Goal: Information Seeking & Learning: Learn about a topic

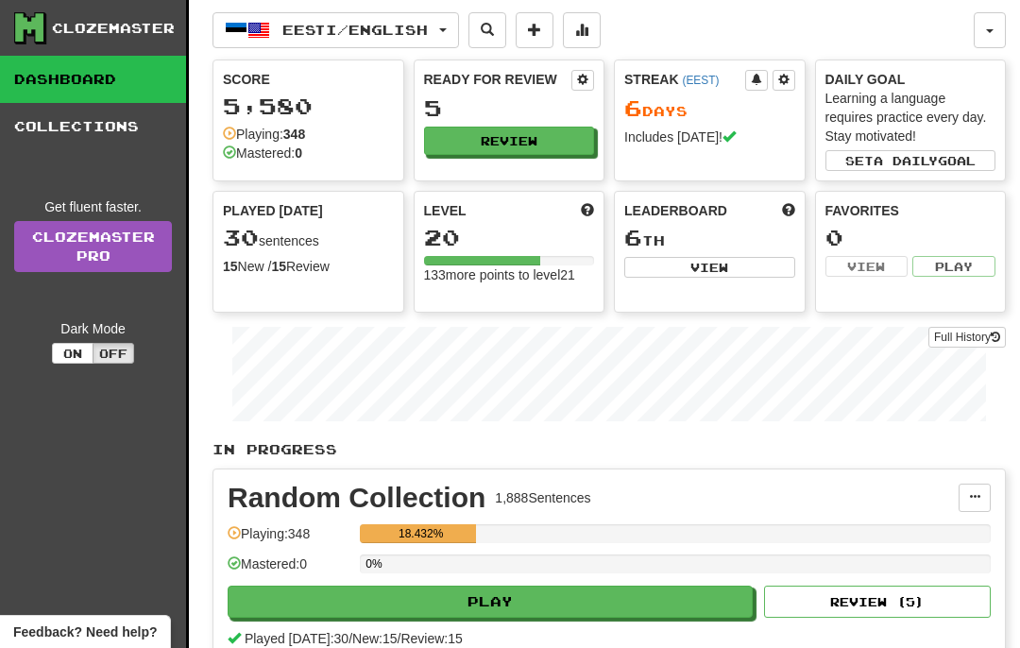
click at [558, 147] on button "Review" at bounding box center [509, 141] width 171 height 28
select select "**"
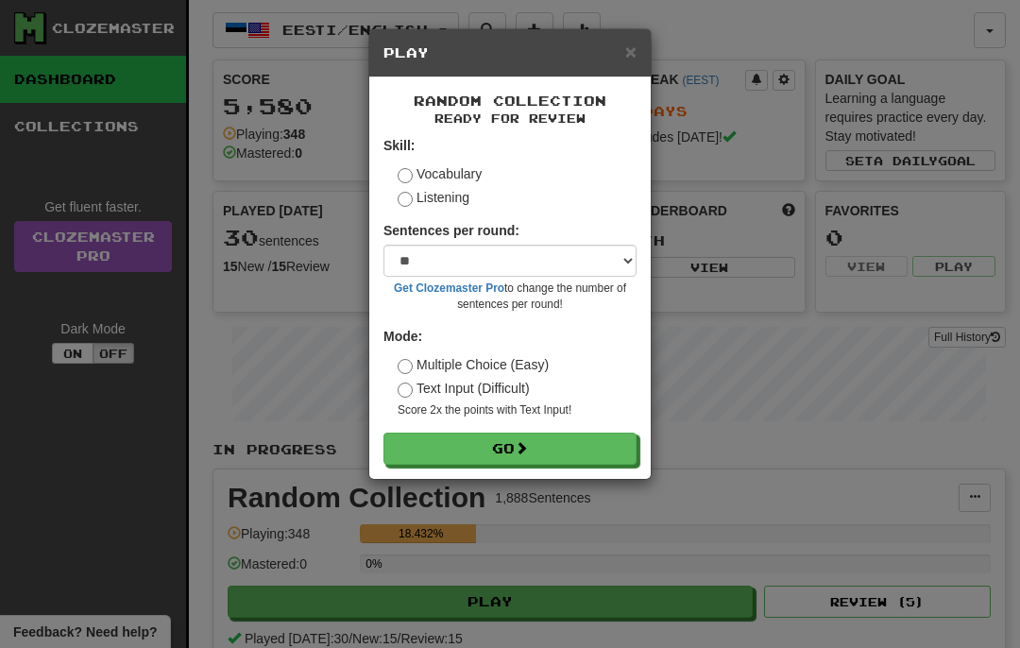
click at [507, 443] on button "Go" at bounding box center [510, 449] width 253 height 32
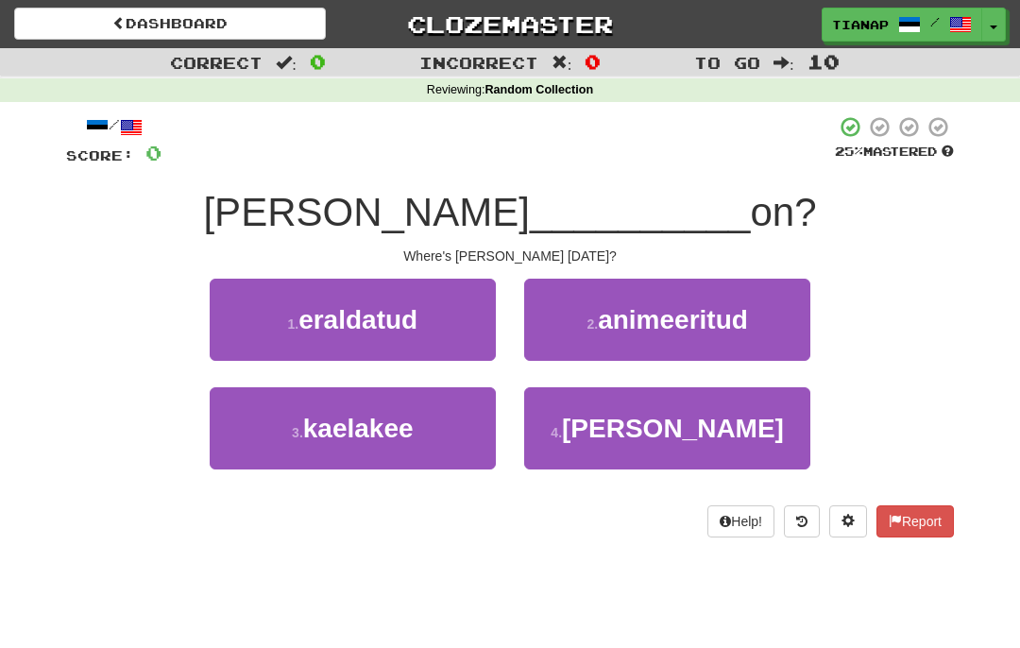
click at [719, 433] on button "4 . [PERSON_NAME]" at bounding box center [667, 428] width 286 height 82
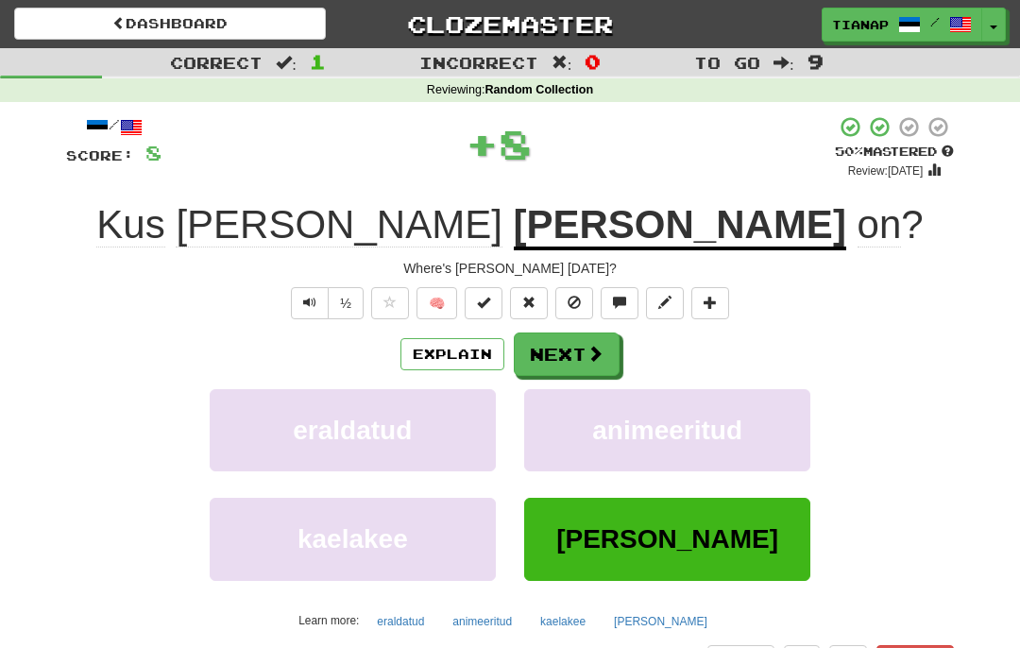
click at [598, 372] on button "Next" at bounding box center [567, 354] width 106 height 43
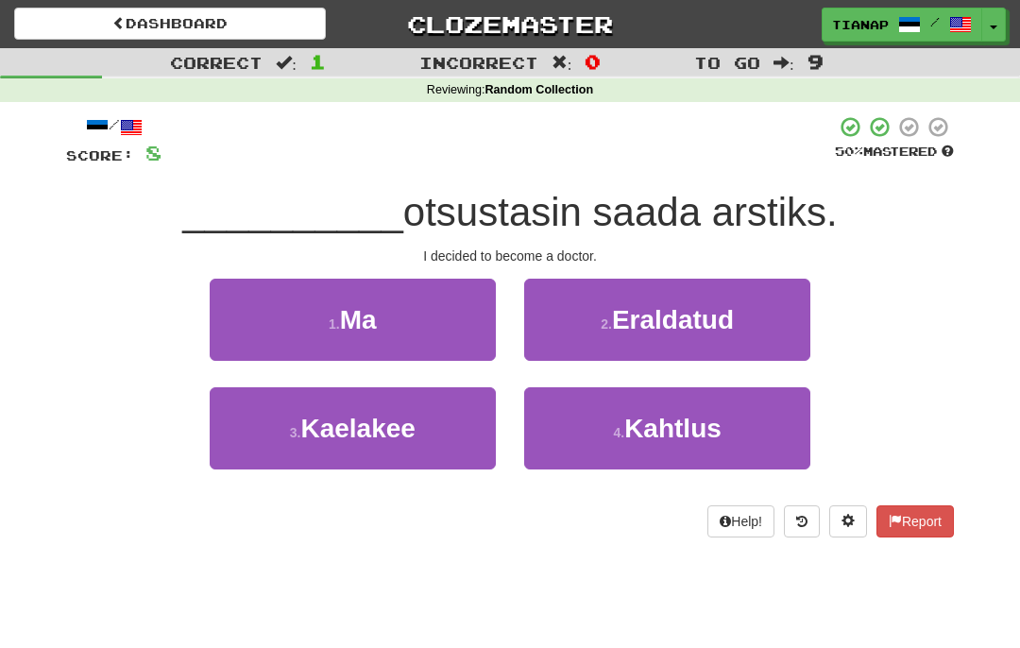
click at [462, 341] on button "1 . Ma" at bounding box center [353, 320] width 286 height 82
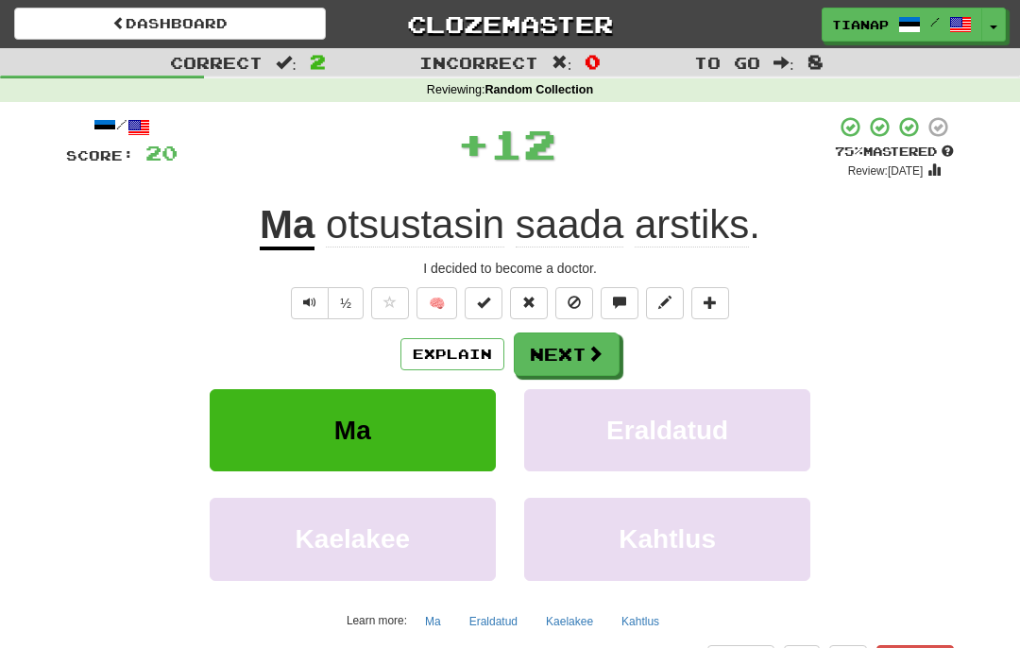
click at [605, 350] on button "Next" at bounding box center [567, 354] width 106 height 43
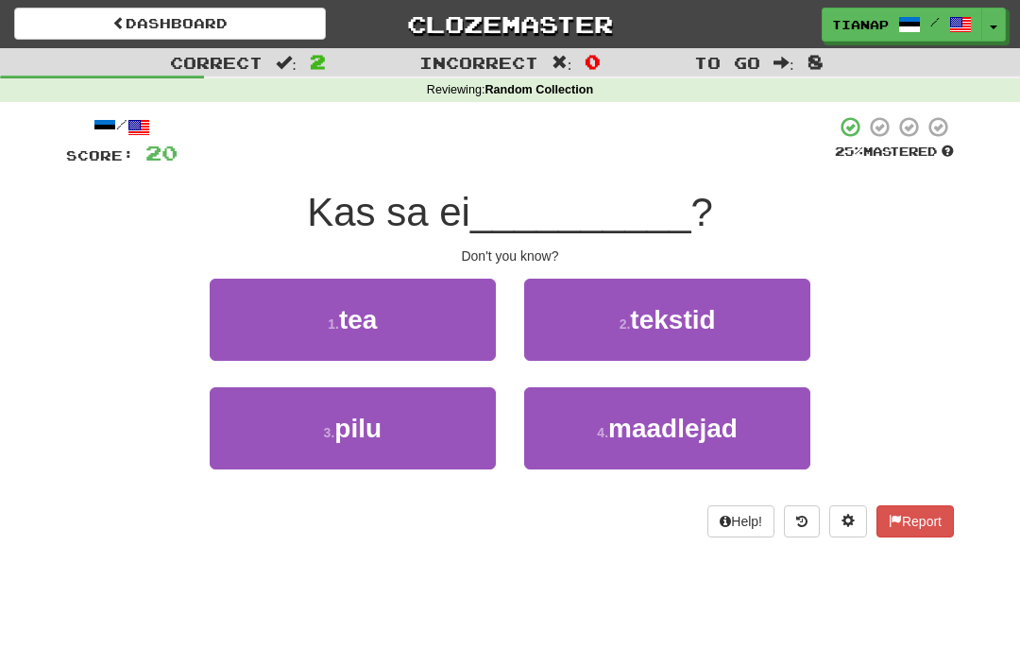
click at [466, 331] on button "1 . tea" at bounding box center [353, 320] width 286 height 82
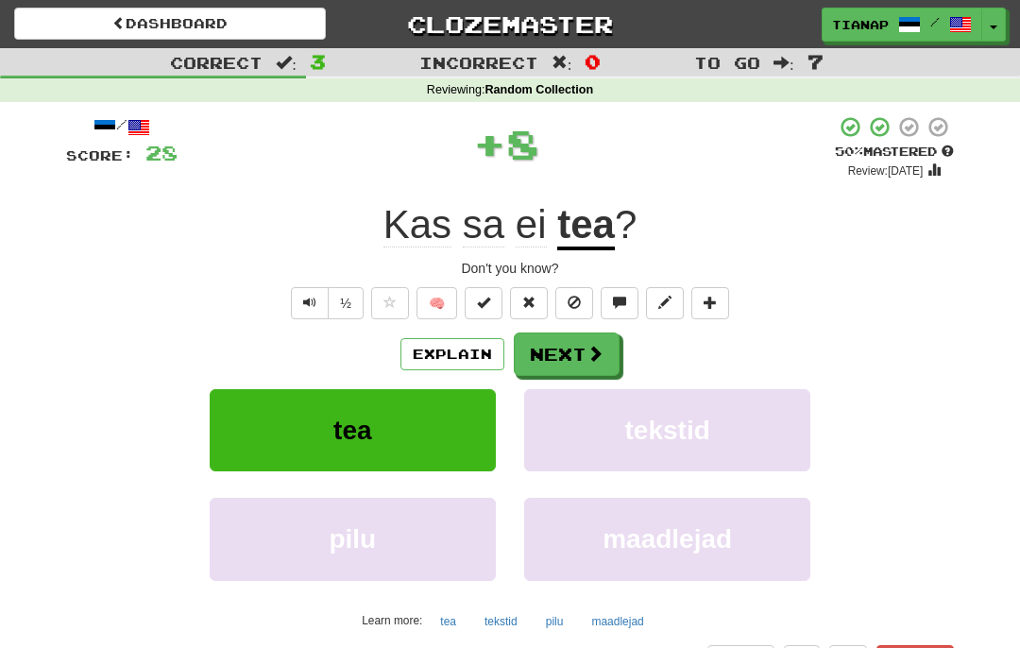
click at [593, 336] on button "Next" at bounding box center [567, 354] width 106 height 43
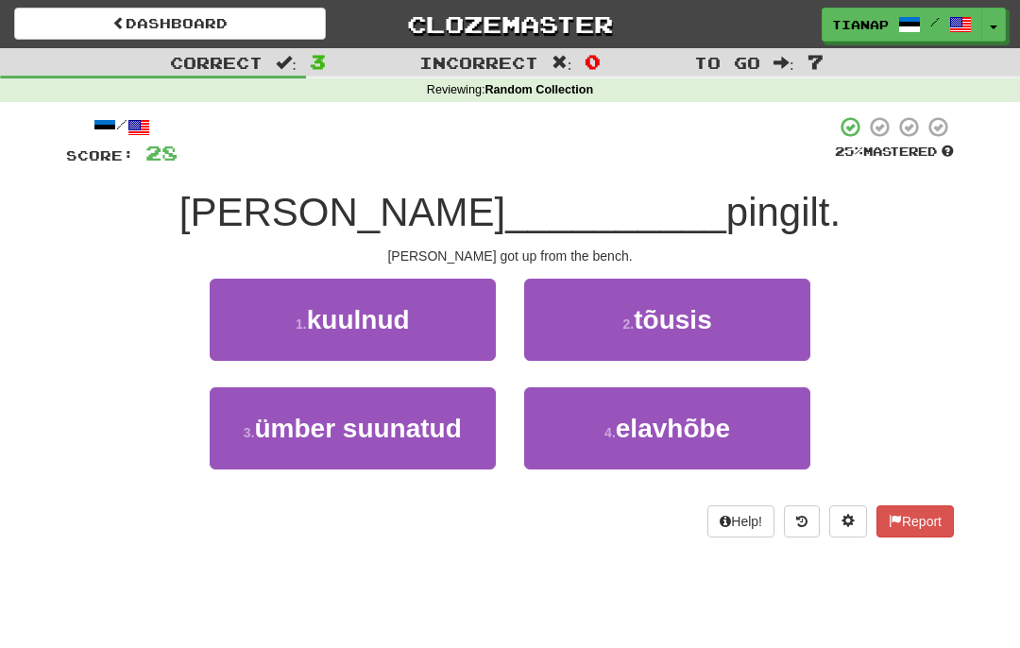
click at [469, 342] on button "1 . kuulnud" at bounding box center [353, 320] width 286 height 82
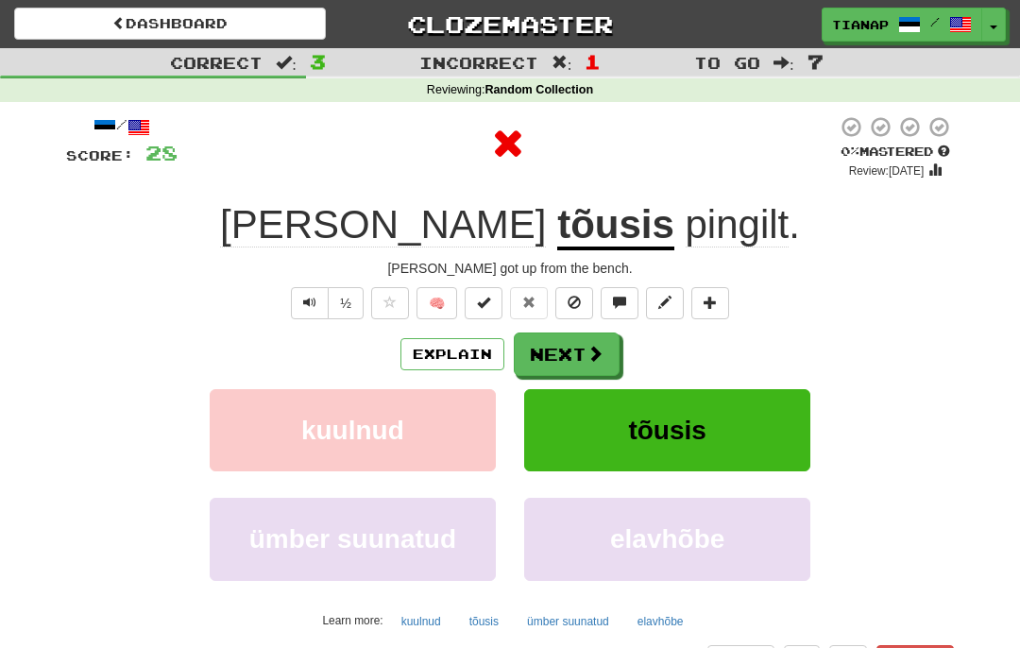
click at [598, 357] on span at bounding box center [595, 353] width 17 height 17
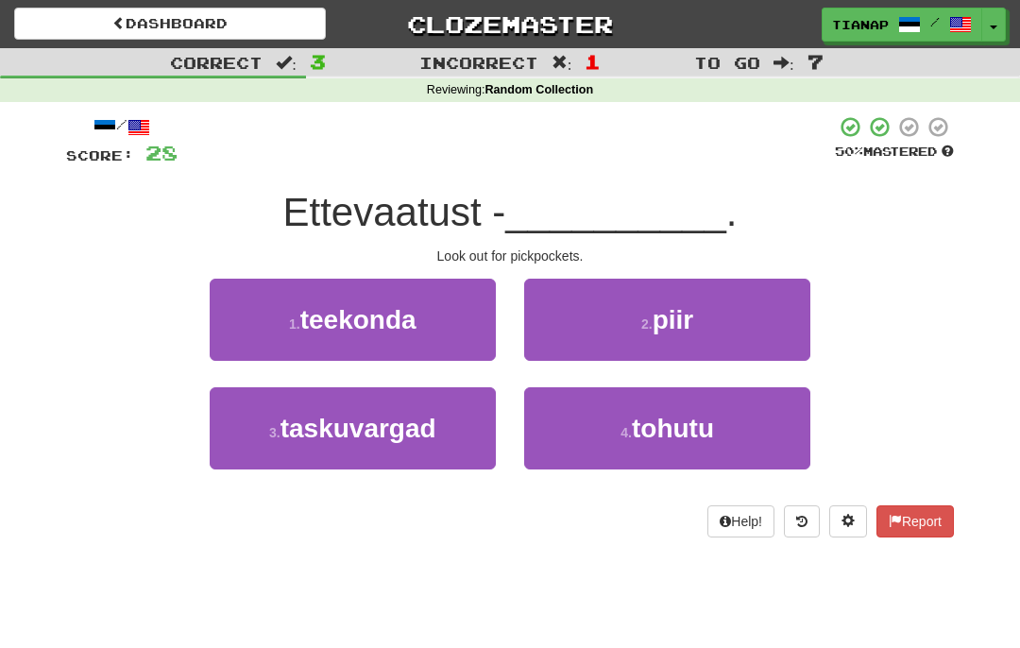
click at [466, 432] on button "3 . taskuvargad" at bounding box center [353, 428] width 286 height 82
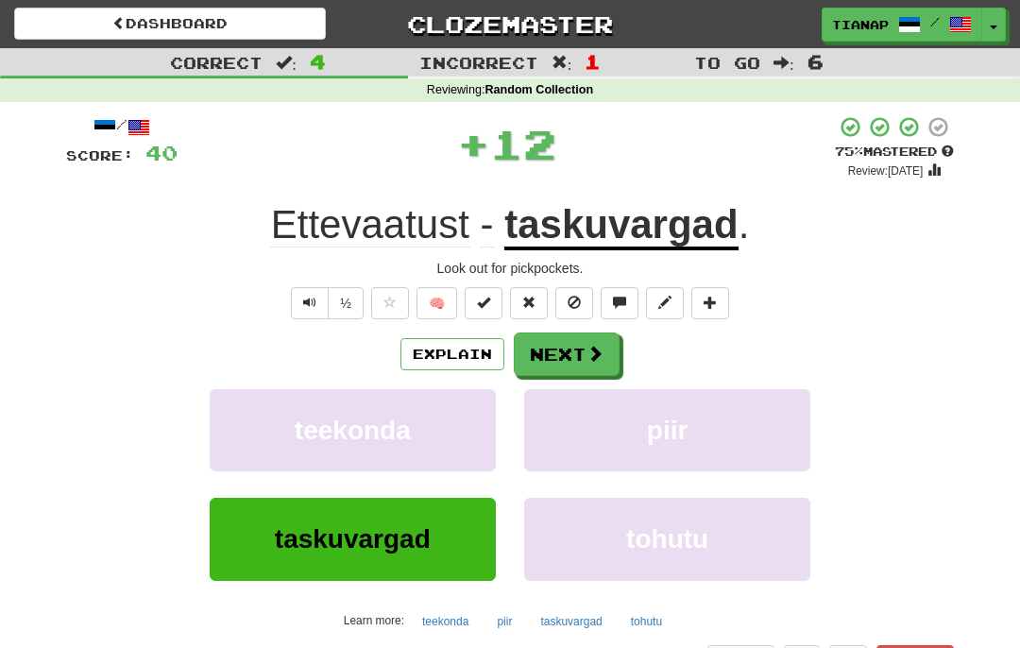
click at [608, 346] on button "Next" at bounding box center [567, 354] width 106 height 43
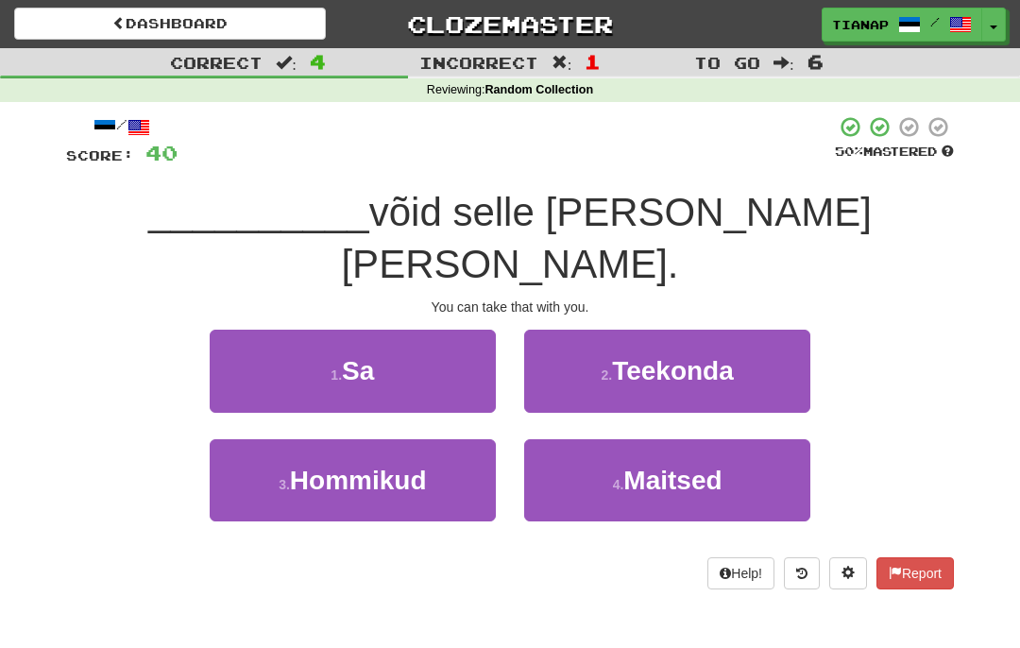
click at [443, 330] on button "1 . Sa" at bounding box center [353, 371] width 286 height 82
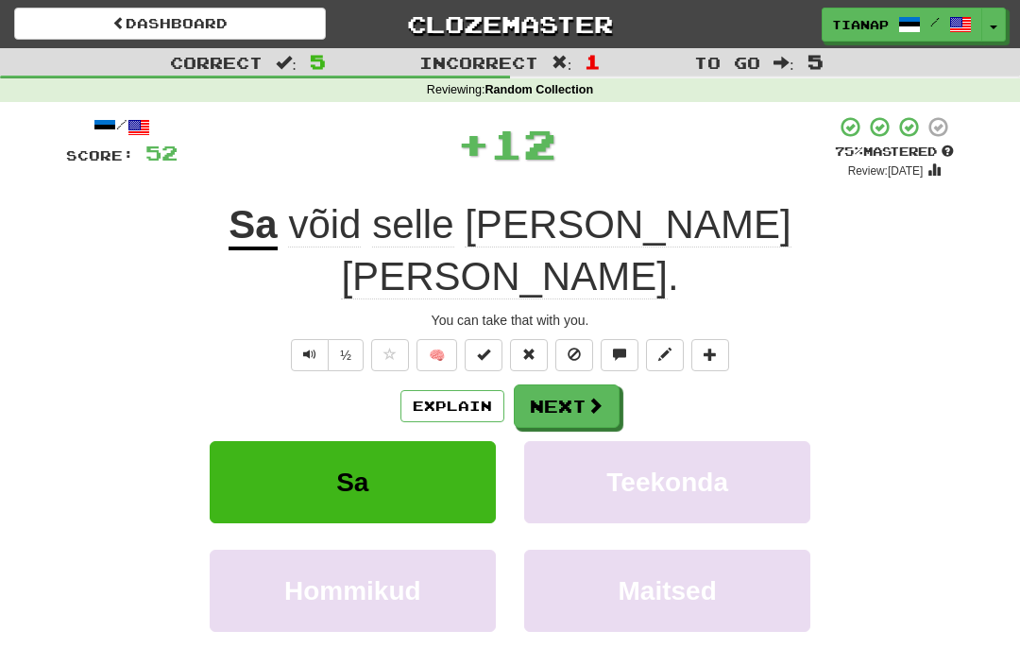
click at [596, 397] on span at bounding box center [595, 405] width 17 height 17
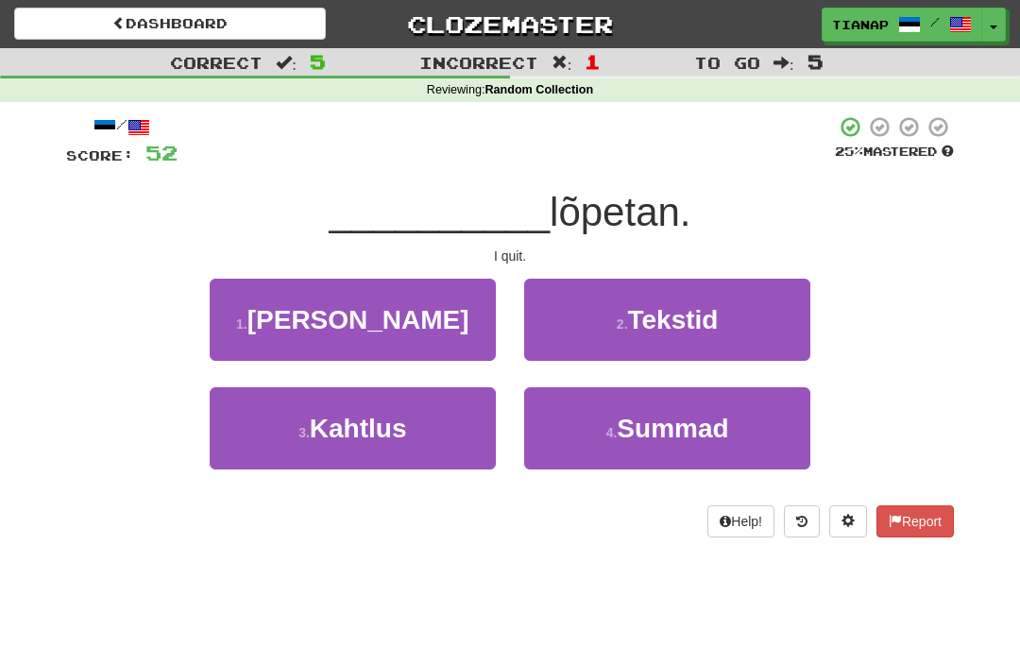
click at [434, 336] on button "1 . Mina" at bounding box center [353, 320] width 286 height 82
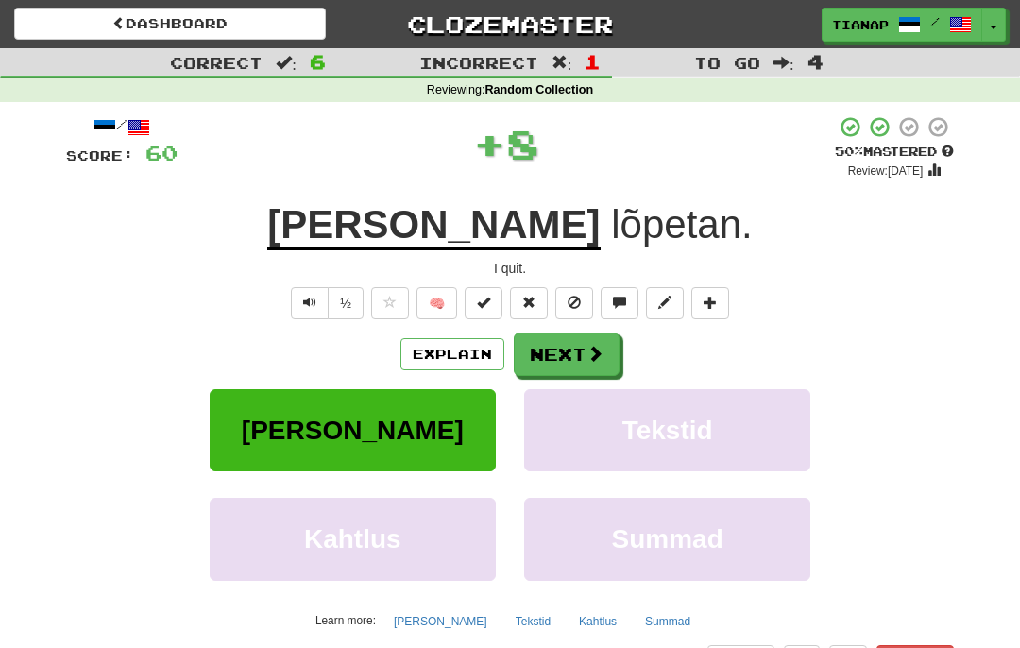
click at [574, 352] on button "Next" at bounding box center [567, 354] width 106 height 43
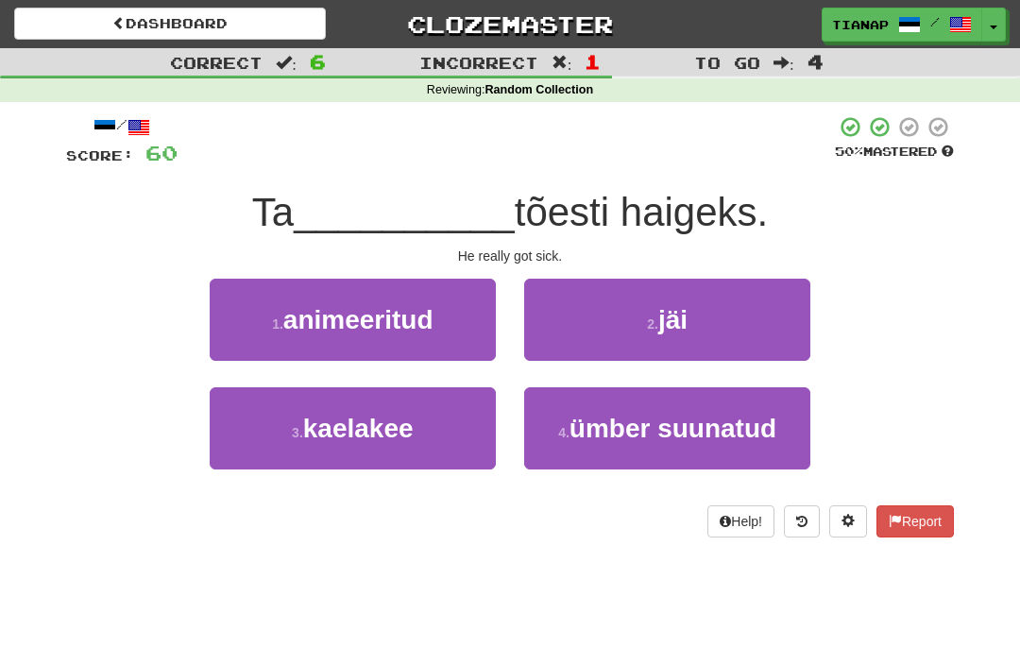
click at [715, 319] on button "2 . jäi" at bounding box center [667, 320] width 286 height 82
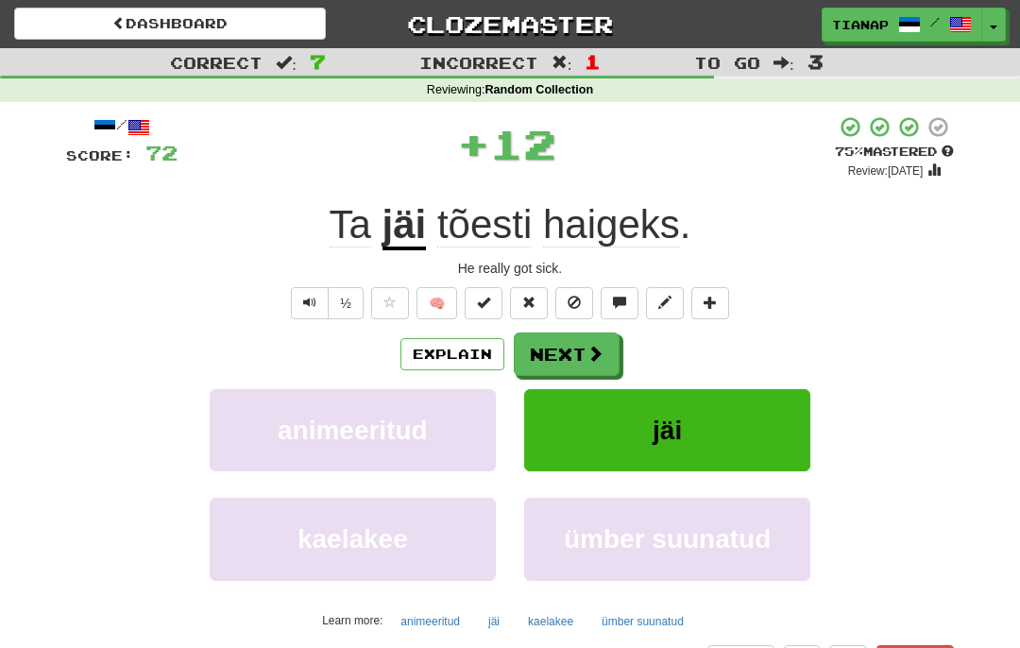
click at [588, 340] on button "Next" at bounding box center [567, 354] width 106 height 43
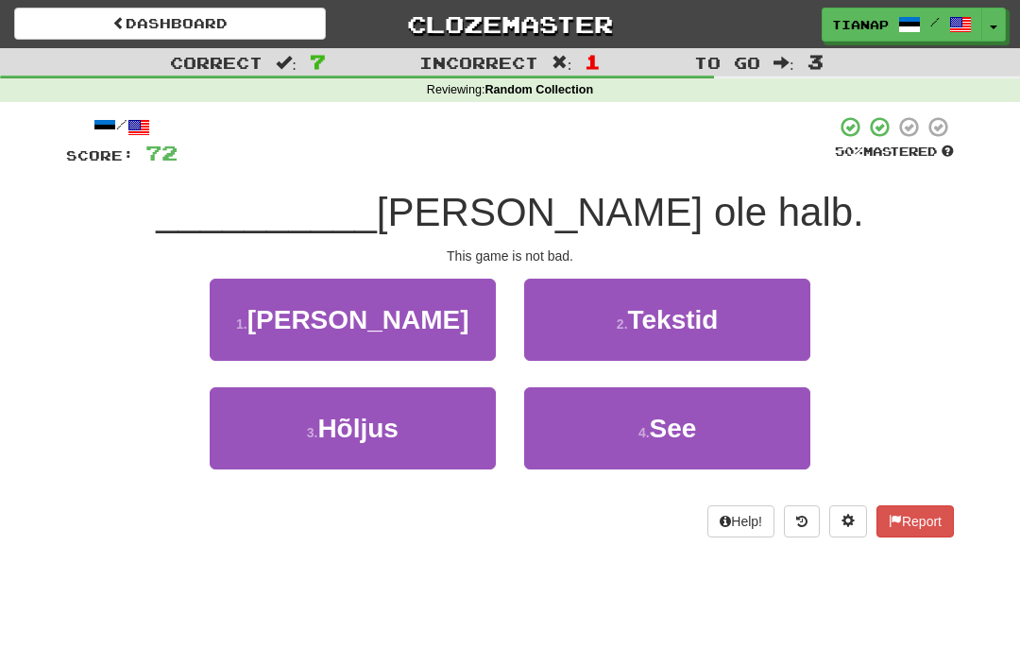
click at [662, 416] on span "See" at bounding box center [673, 428] width 47 height 29
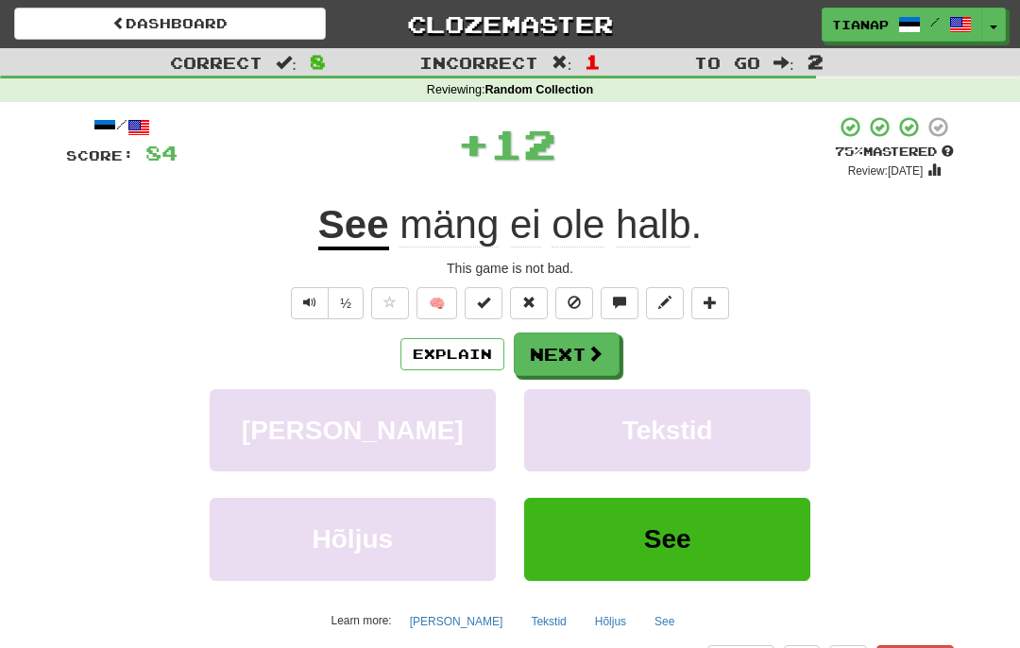
click at [617, 333] on button "Next" at bounding box center [567, 354] width 106 height 43
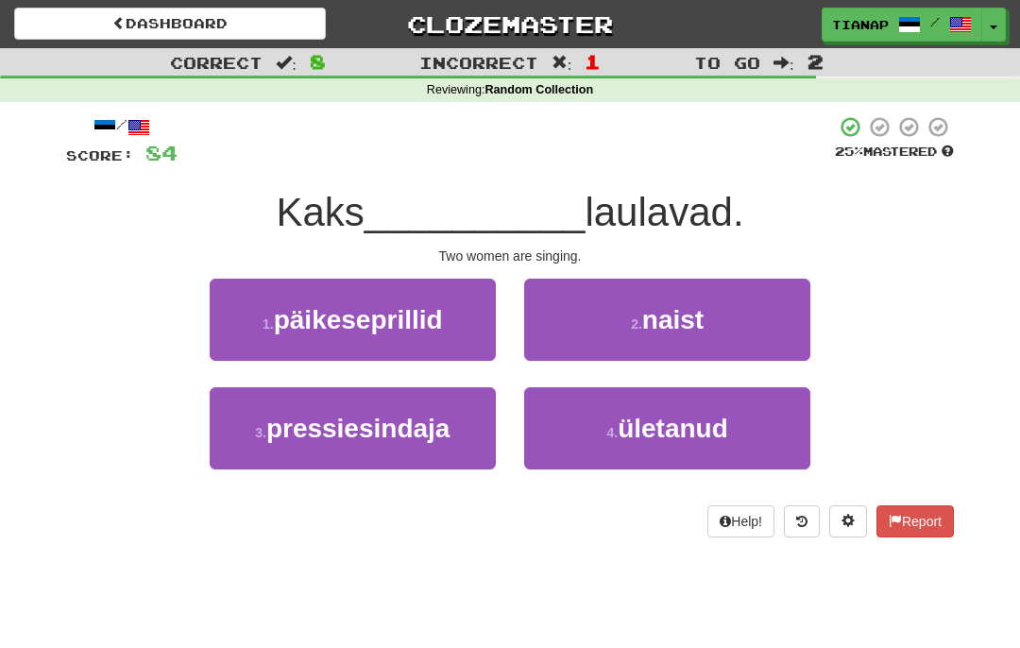
click at [690, 320] on span "naist" at bounding box center [672, 319] width 61 height 29
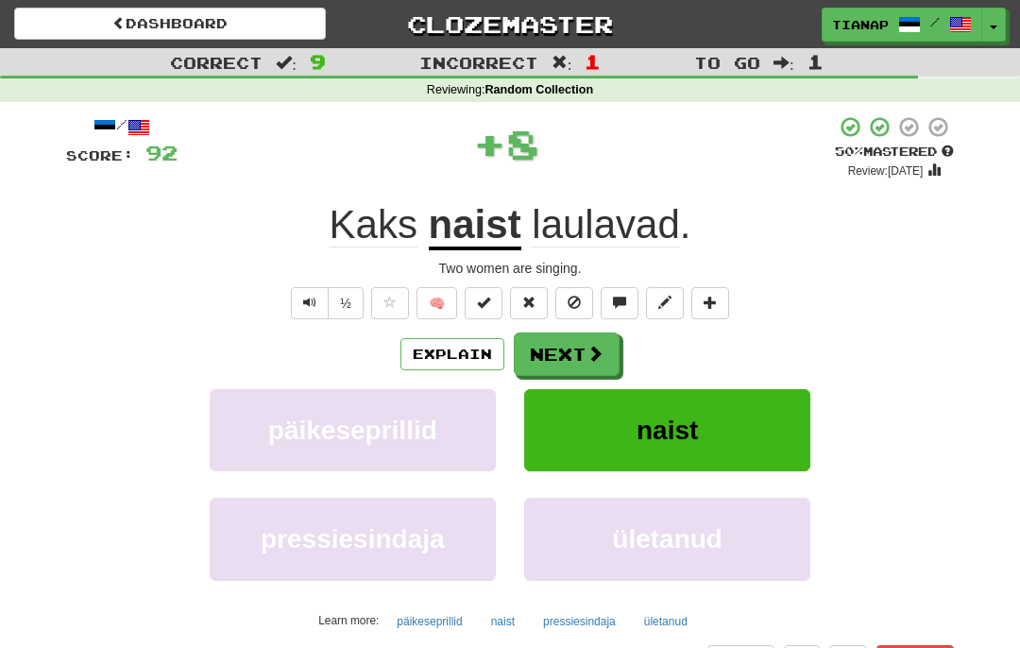
click at [605, 341] on button "Next" at bounding box center [567, 354] width 106 height 43
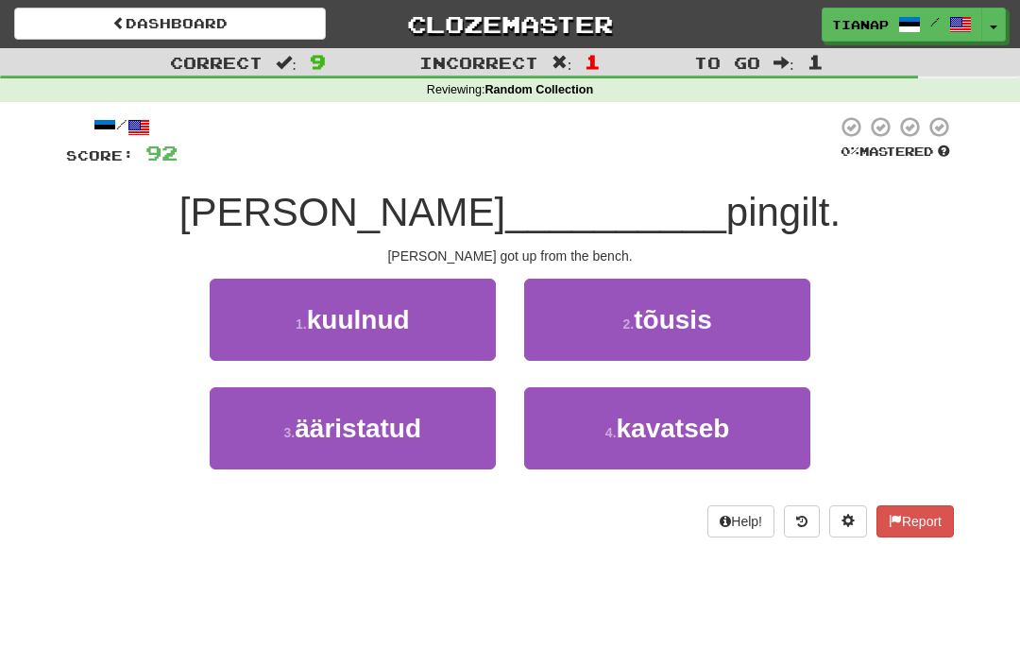
click at [671, 313] on span "tõusis" at bounding box center [672, 319] width 77 height 29
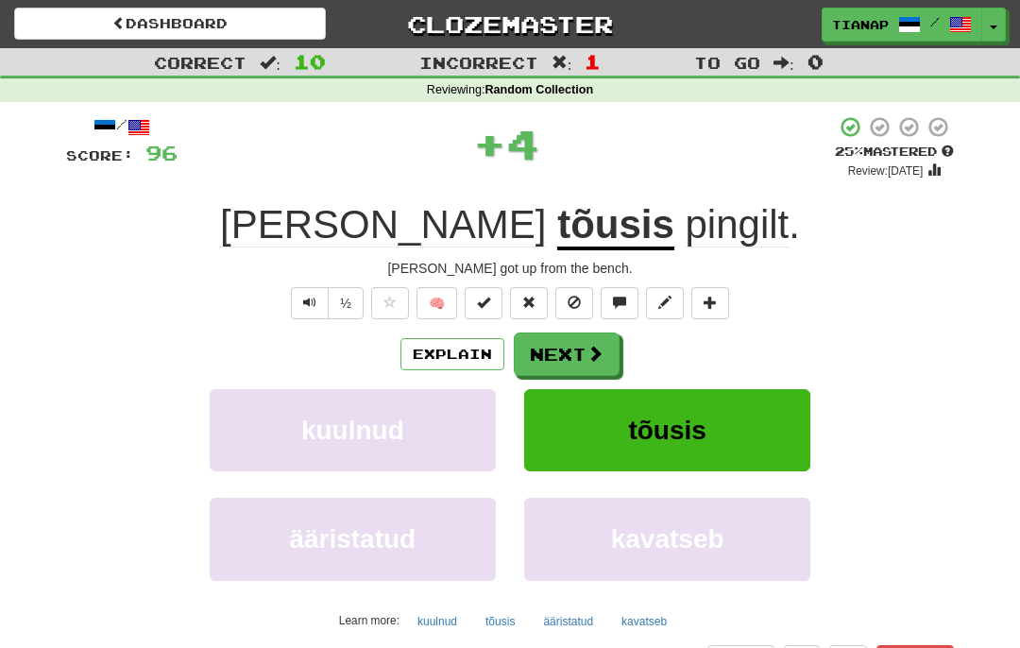
click at [589, 345] on span at bounding box center [595, 353] width 17 height 17
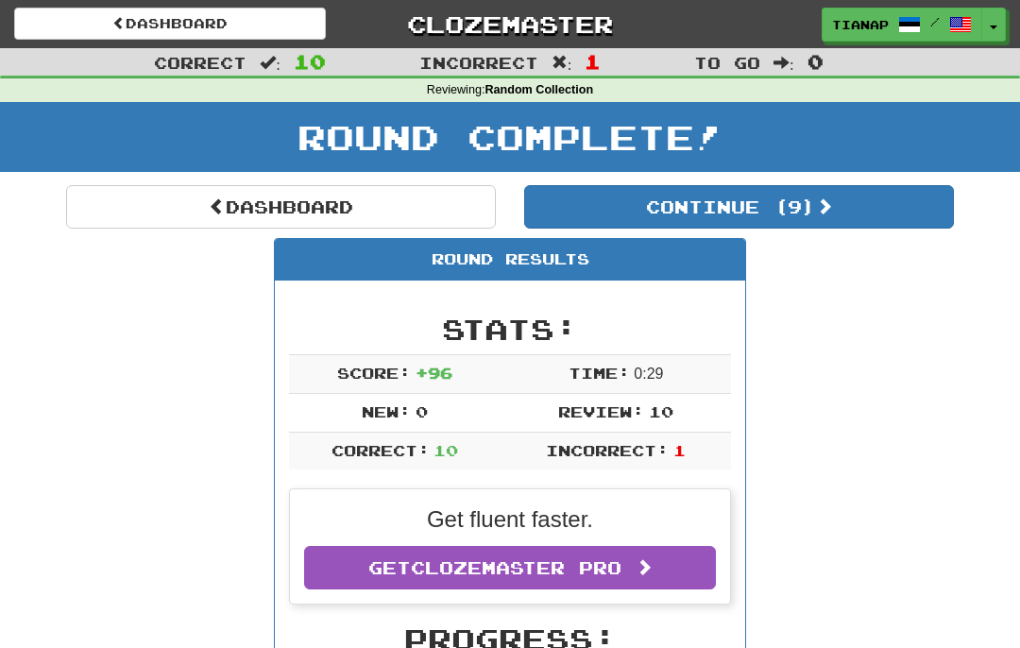
click at [737, 222] on button "Continue ( 9 )" at bounding box center [739, 206] width 430 height 43
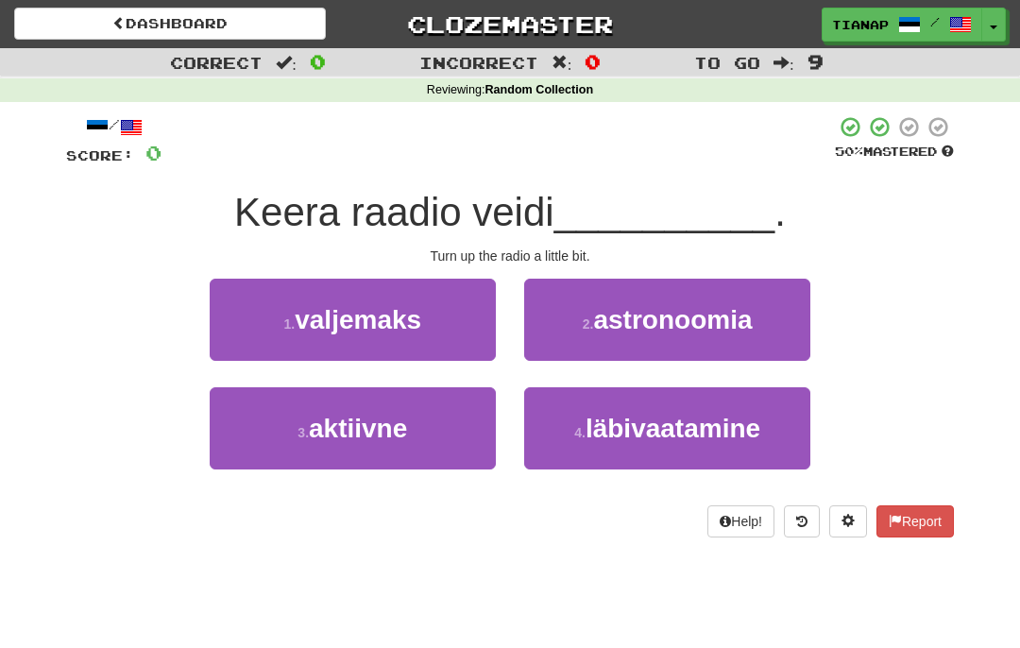
click at [476, 324] on button "1 . valjemaks" at bounding box center [353, 320] width 286 height 82
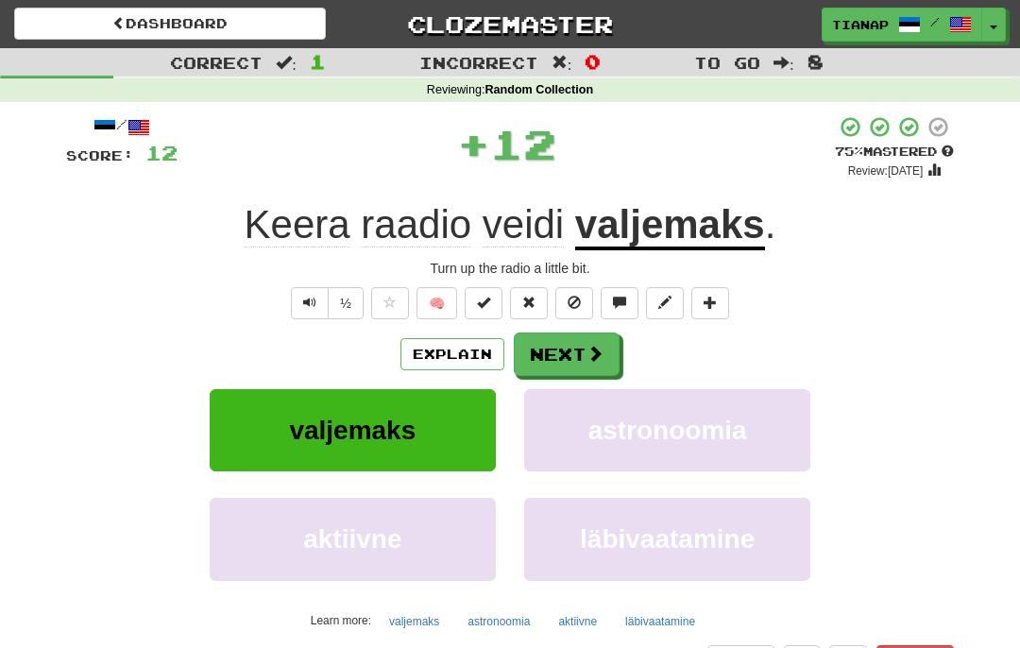
click at [596, 361] on span at bounding box center [595, 353] width 17 height 17
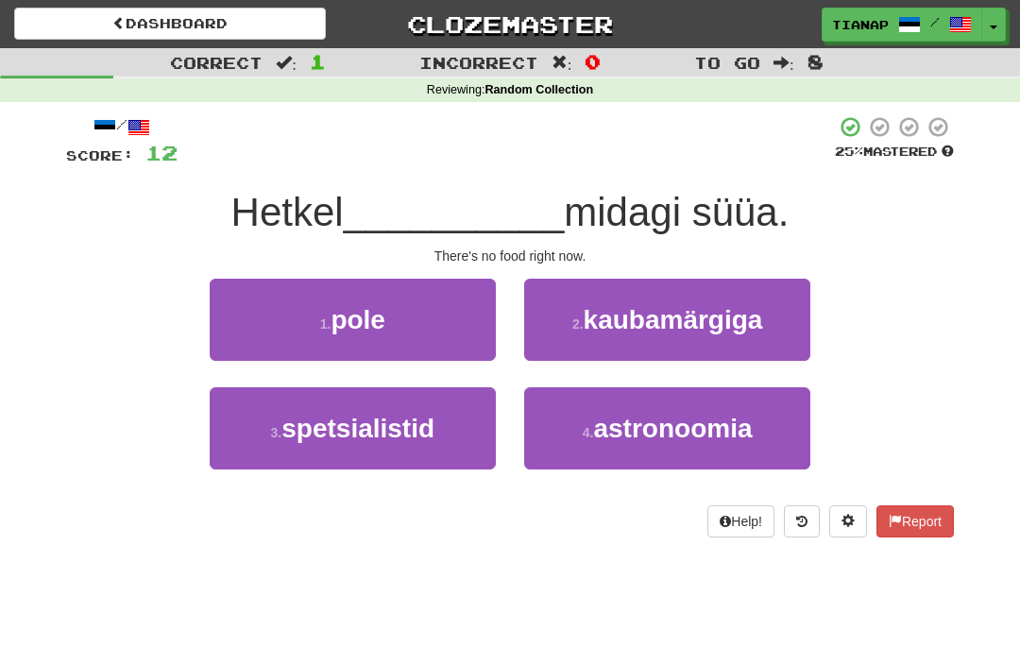
click at [472, 337] on button "1 . pole" at bounding box center [353, 320] width 286 height 82
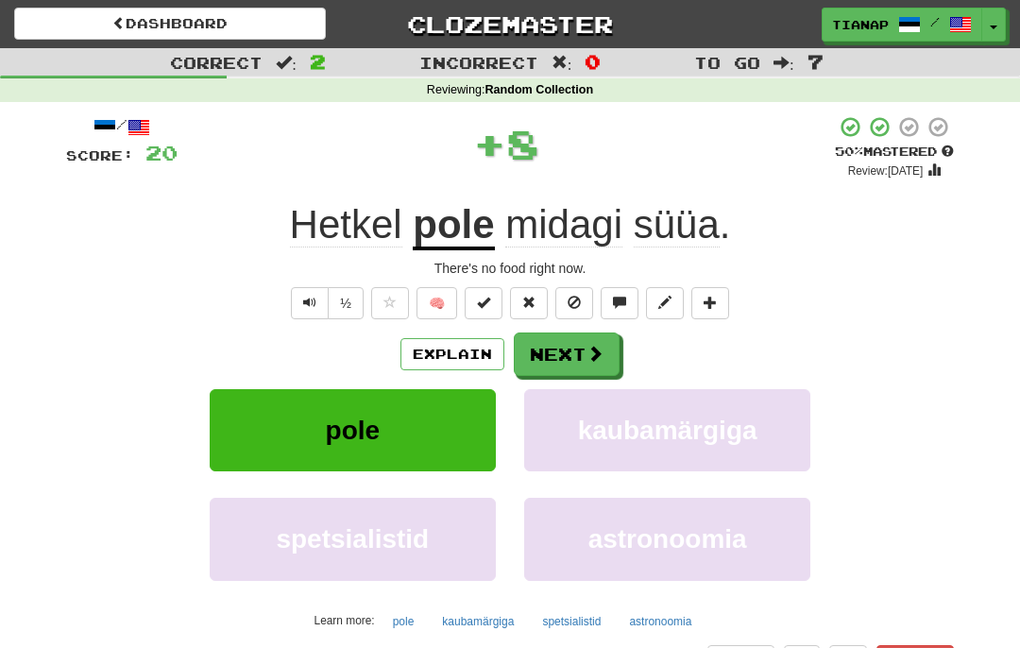
click at [606, 351] on button "Next" at bounding box center [567, 354] width 106 height 43
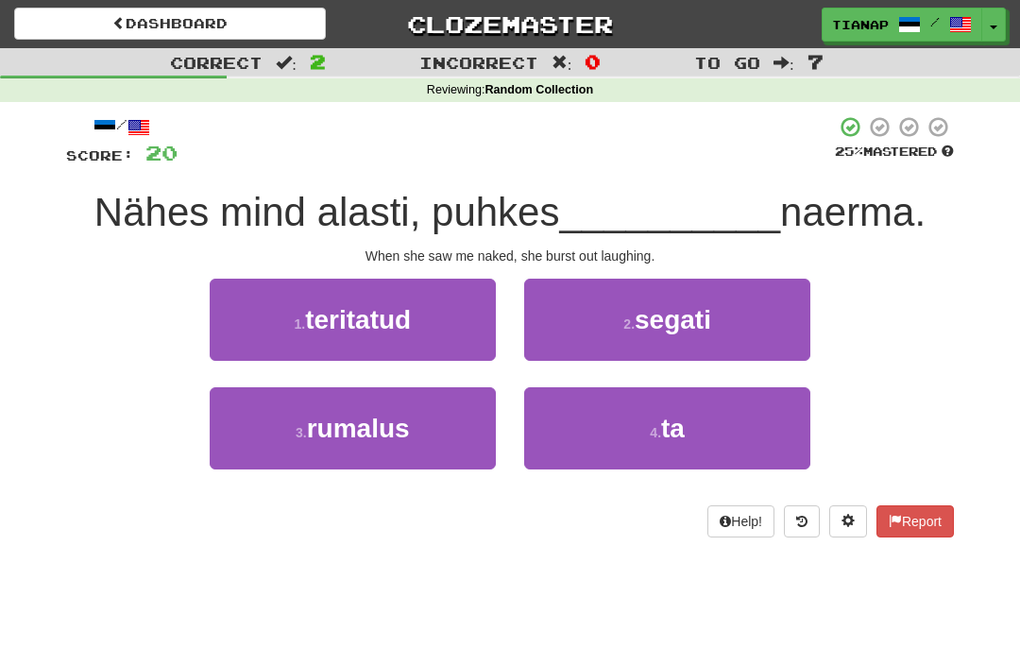
click at [636, 407] on button "4 . ta" at bounding box center [667, 428] width 286 height 82
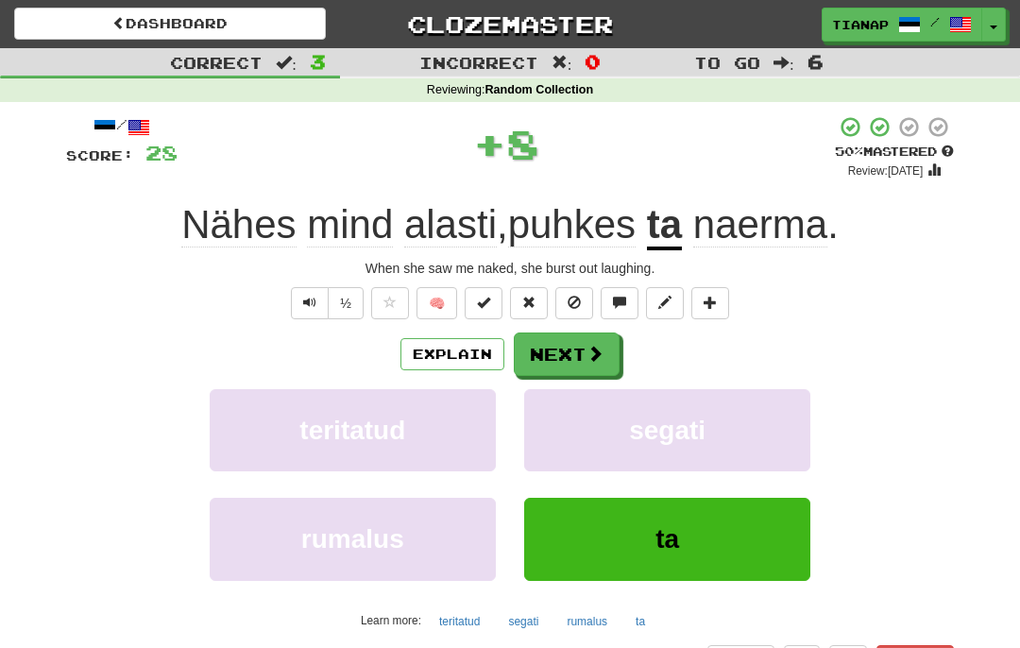
click at [601, 345] on span at bounding box center [595, 353] width 17 height 17
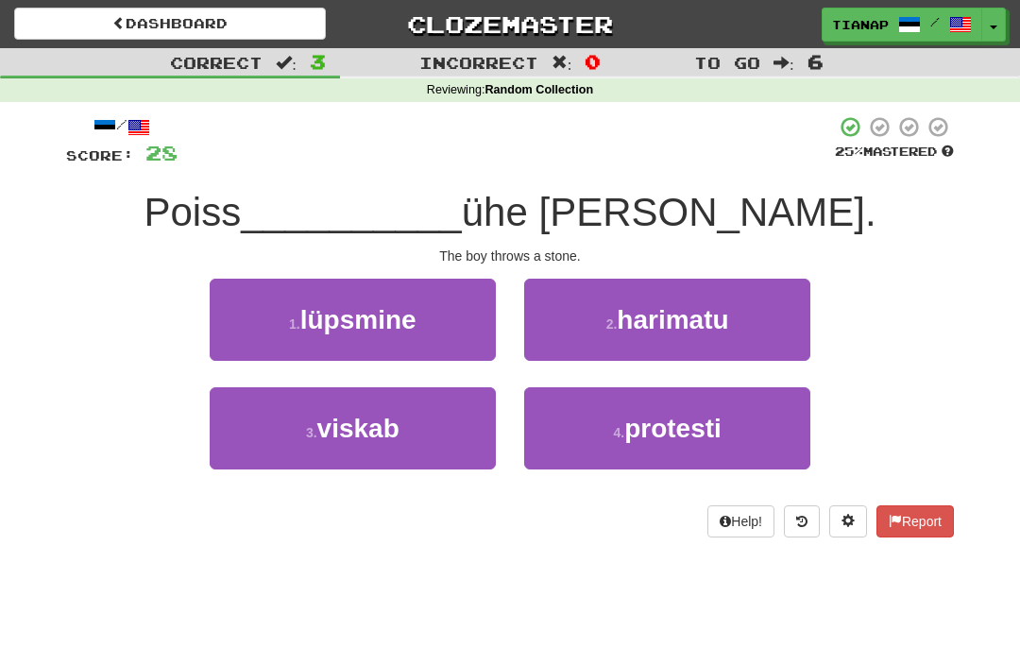
click at [467, 430] on button "3 . viskab" at bounding box center [353, 428] width 286 height 82
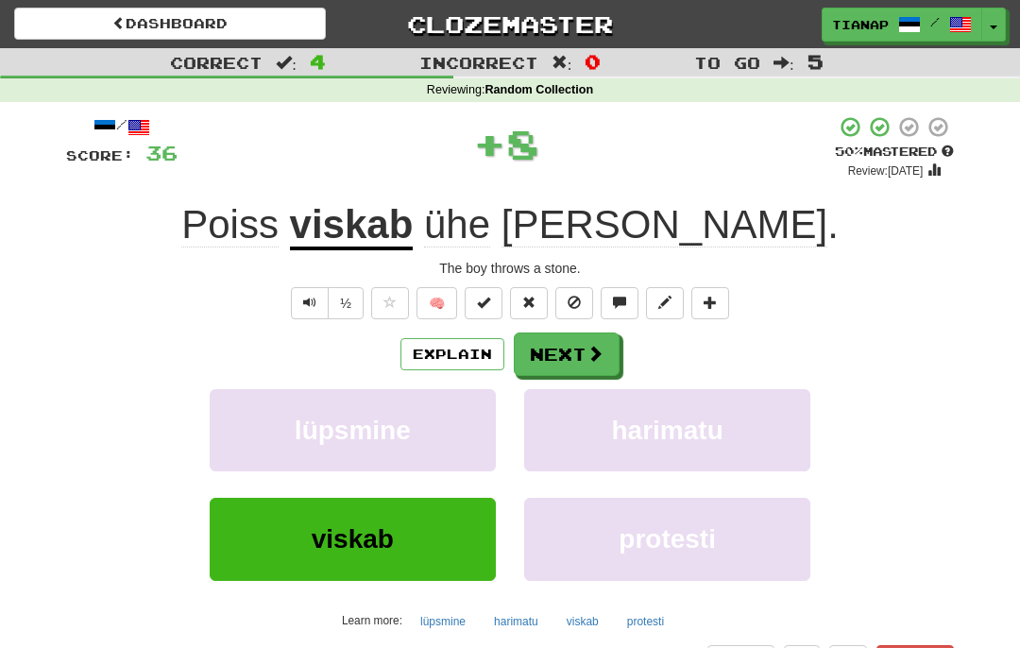
click at [575, 353] on button "Next" at bounding box center [567, 354] width 106 height 43
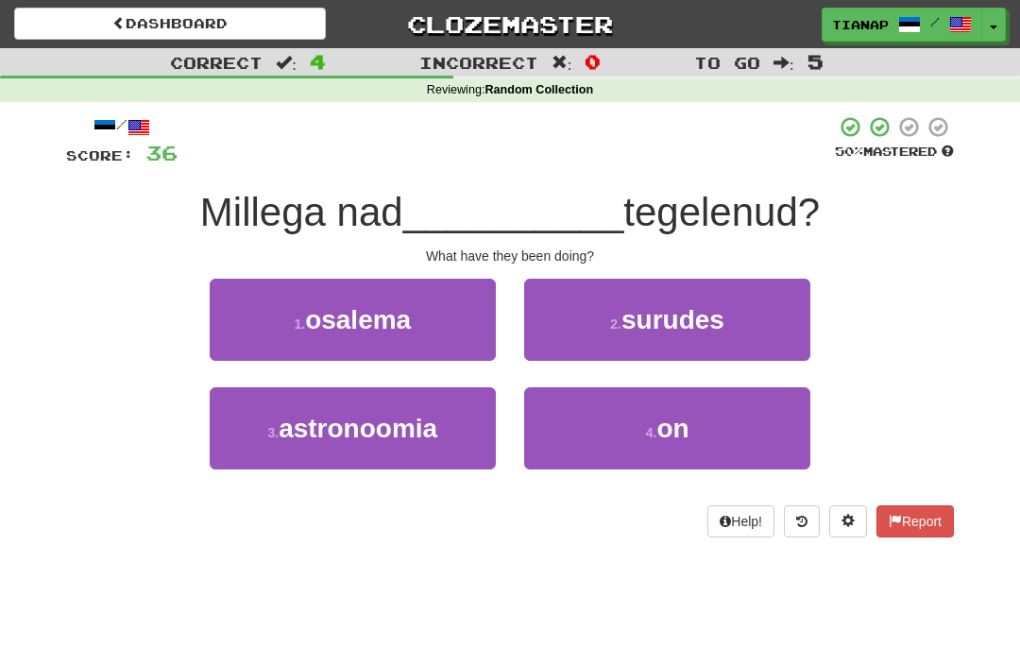
click at [762, 424] on button "4 . on" at bounding box center [667, 428] width 286 height 82
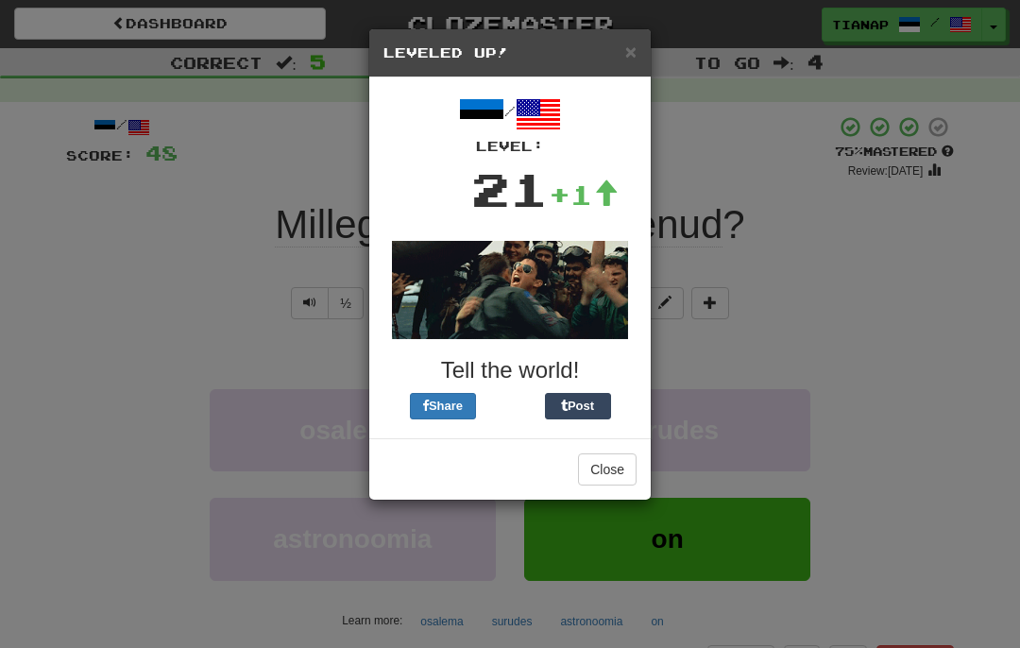
click at [624, 453] on button "Close" at bounding box center [607, 469] width 59 height 32
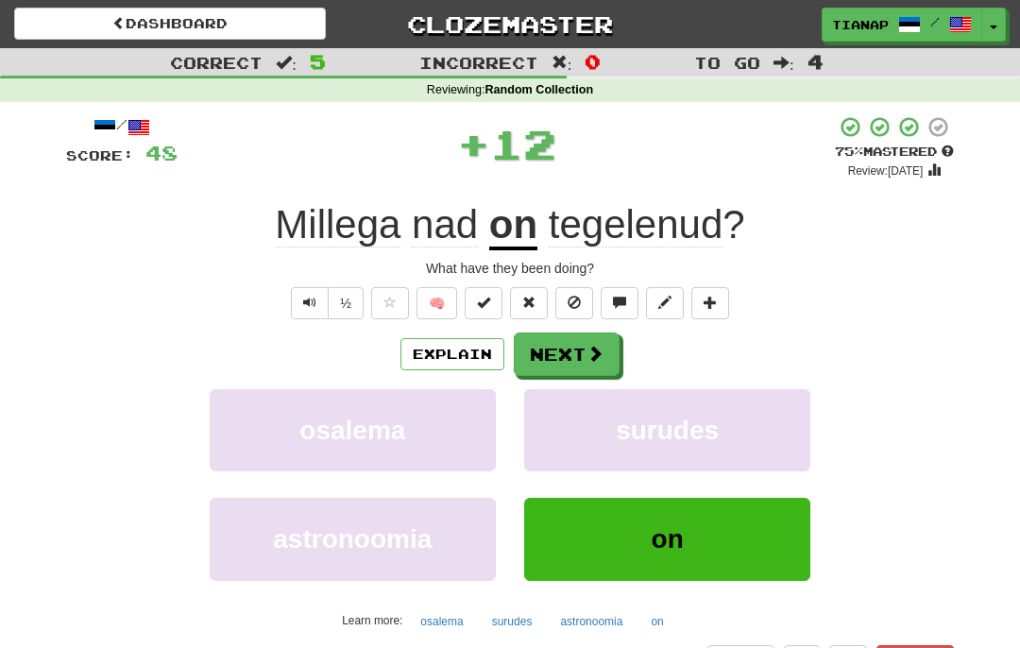
click at [591, 353] on span at bounding box center [595, 353] width 17 height 17
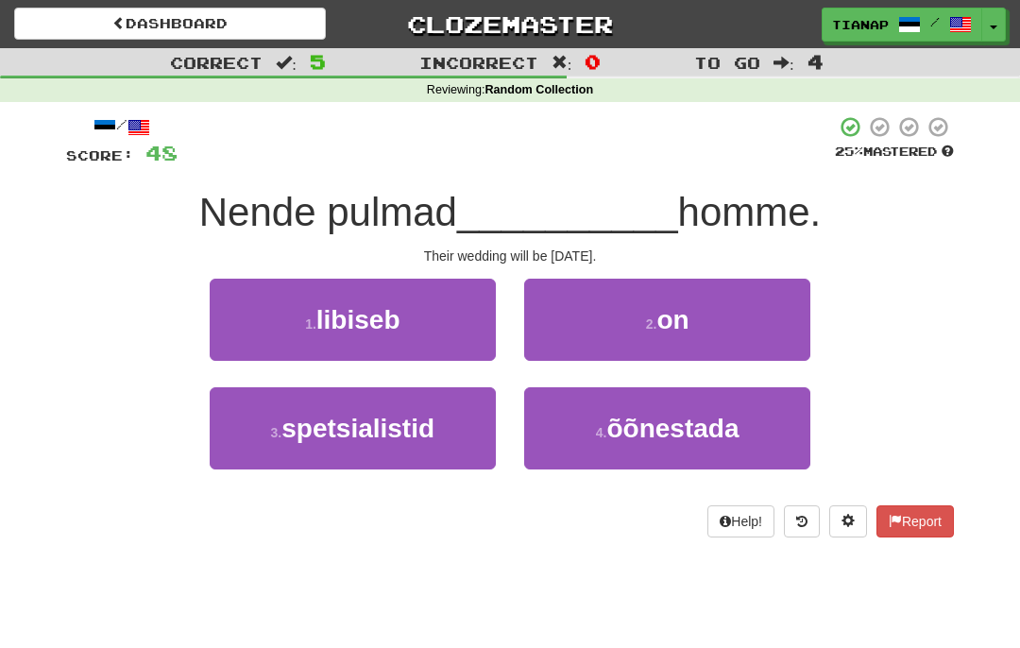
click at [662, 344] on button "2 . on" at bounding box center [667, 320] width 286 height 82
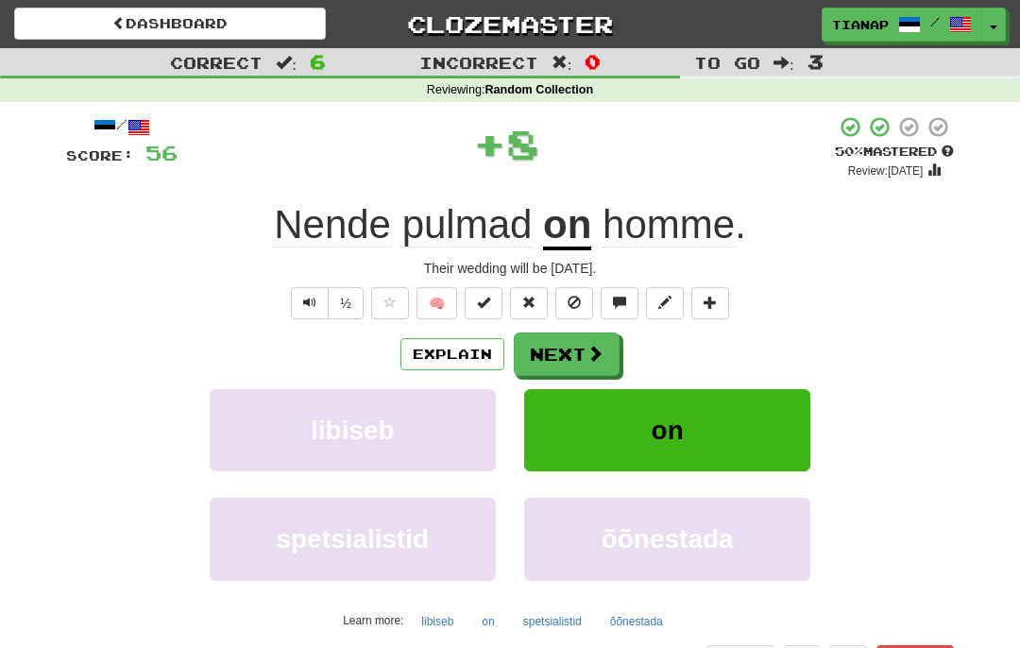
click at [611, 350] on button "Next" at bounding box center [567, 354] width 106 height 43
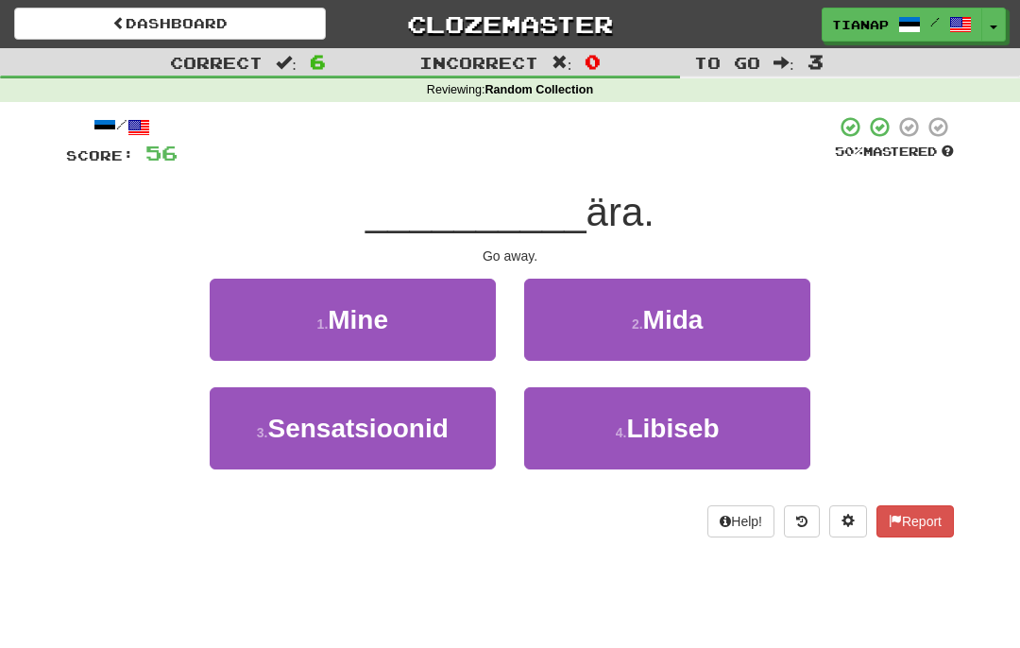
click at [483, 329] on button "1 . Mine" at bounding box center [353, 320] width 286 height 82
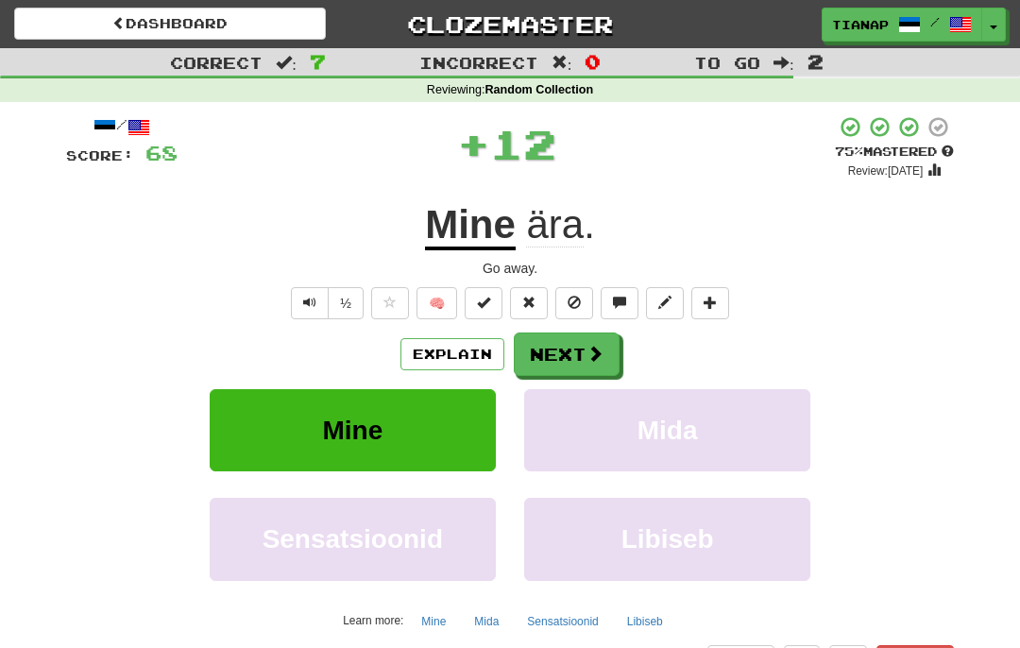
click at [604, 338] on button "Next" at bounding box center [567, 354] width 106 height 43
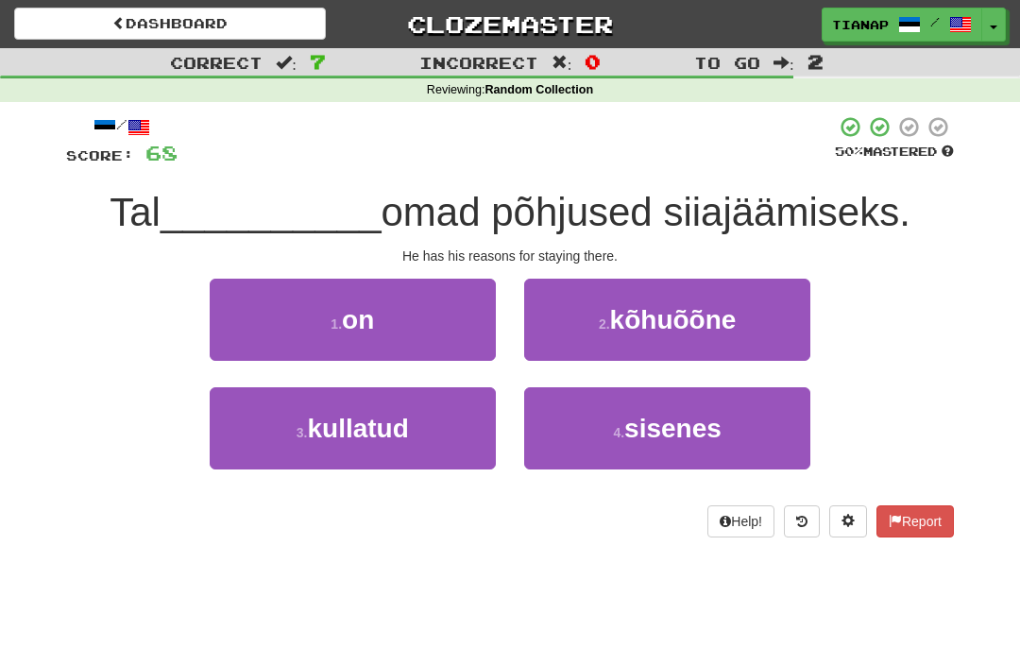
click at [484, 344] on button "1 . on" at bounding box center [353, 320] width 286 height 82
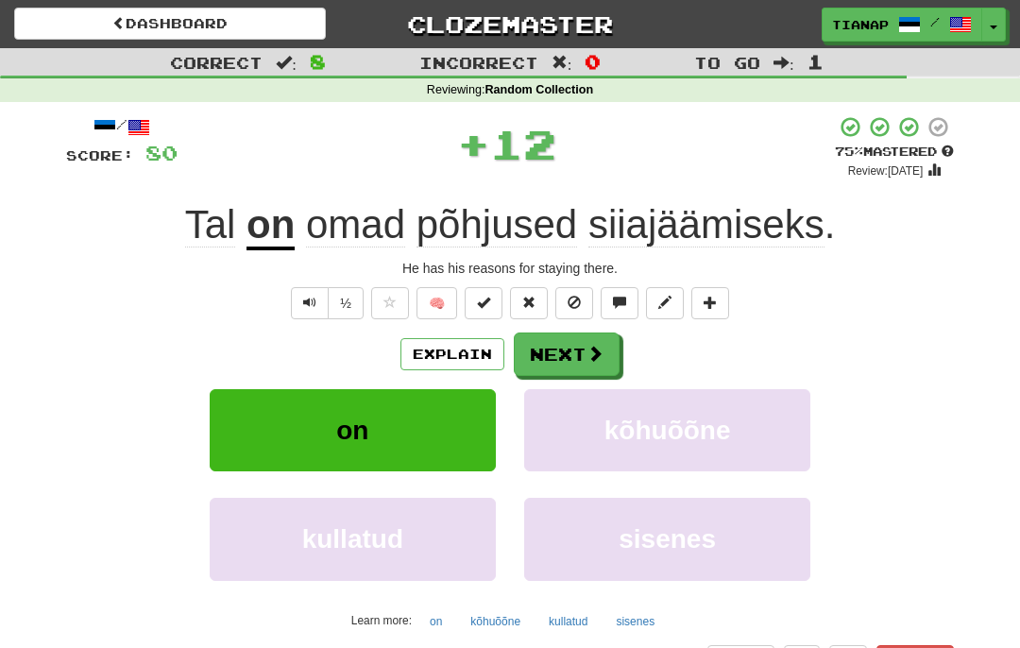
click at [589, 350] on span at bounding box center [595, 353] width 17 height 17
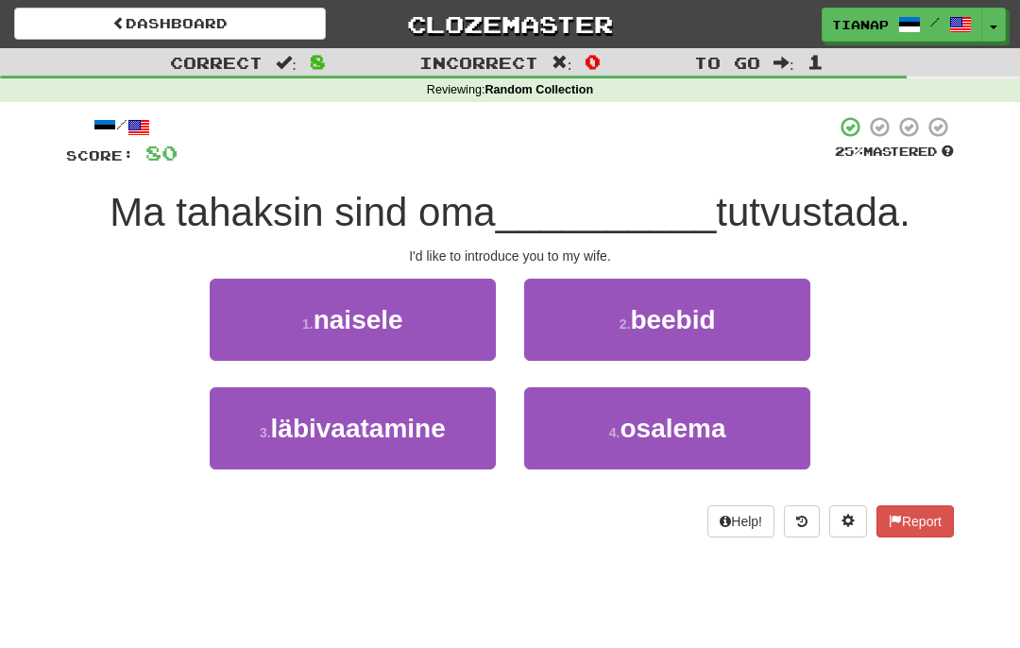
click at [484, 345] on button "1 . naisele" at bounding box center [353, 320] width 286 height 82
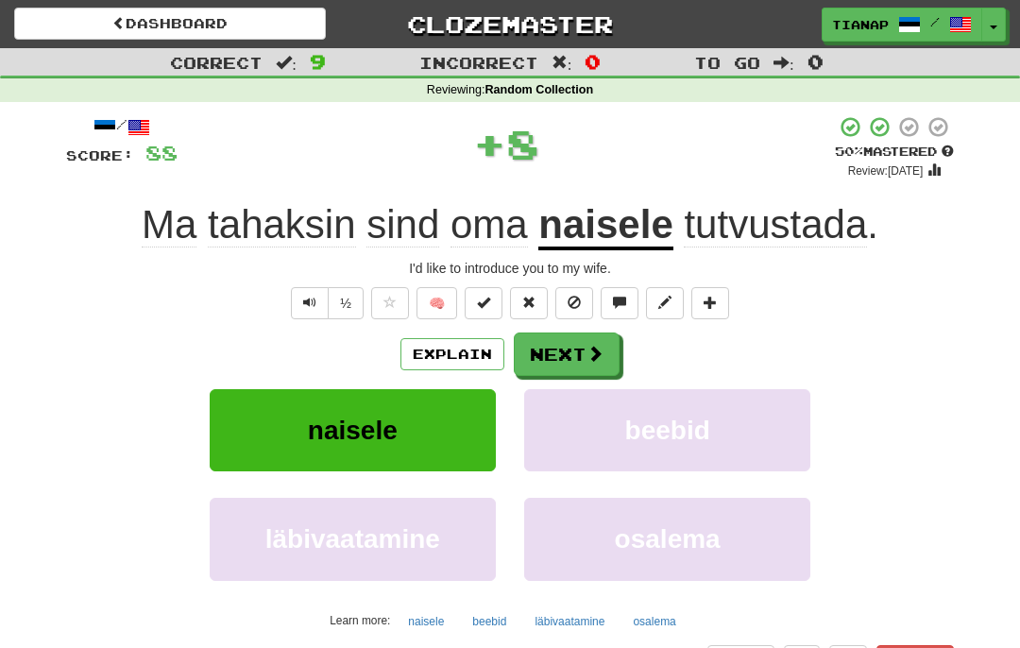
click at [557, 341] on button "Next" at bounding box center [567, 354] width 106 height 43
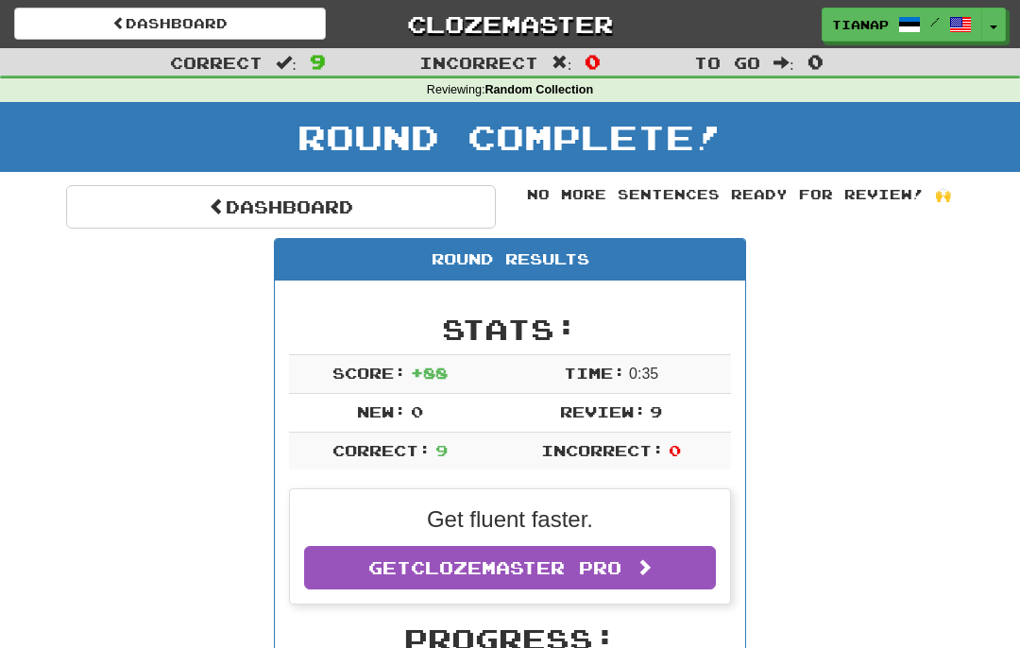
click at [436, 174] on div "Round Complete!" at bounding box center [510, 143] width 1020 height 83
click at [452, 204] on link "Dashboard" at bounding box center [281, 206] width 430 height 43
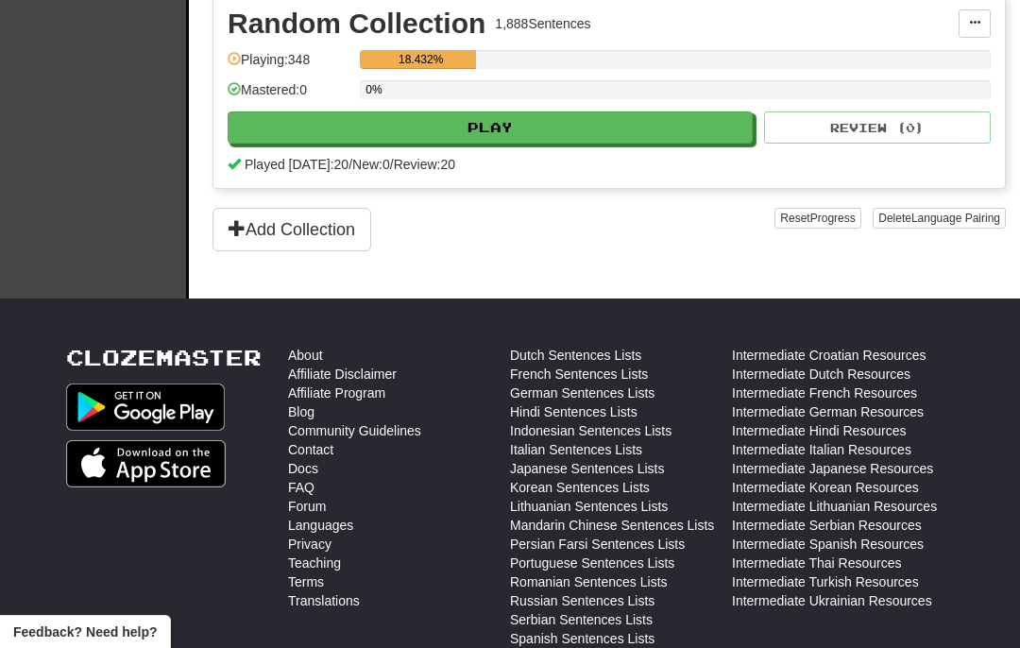
scroll to position [492, 0]
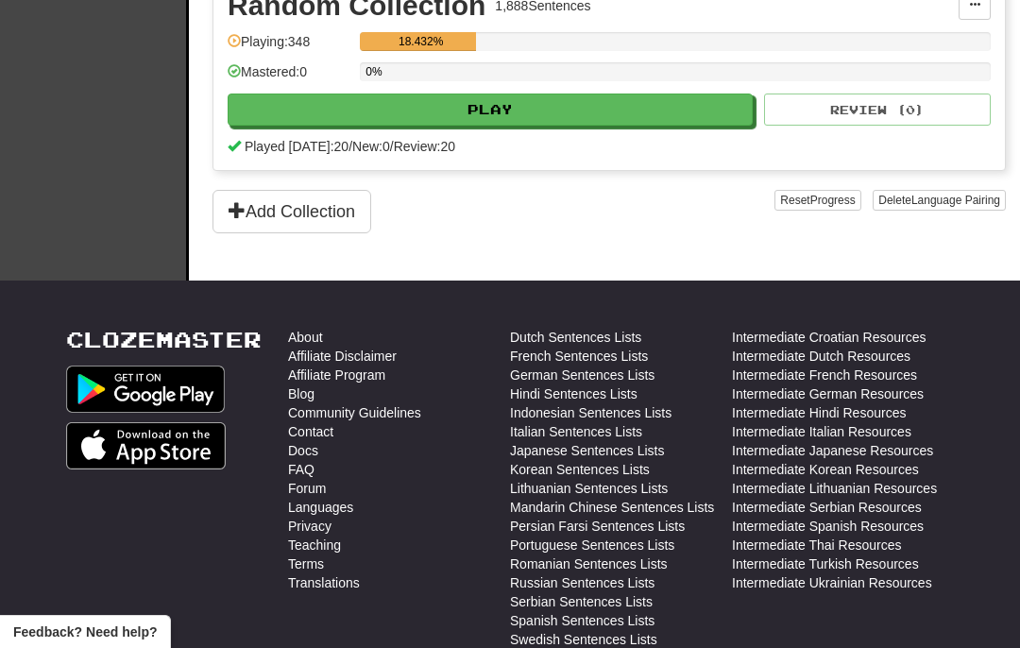
click at [678, 102] on button "Play" at bounding box center [490, 110] width 525 height 32
select select "**"
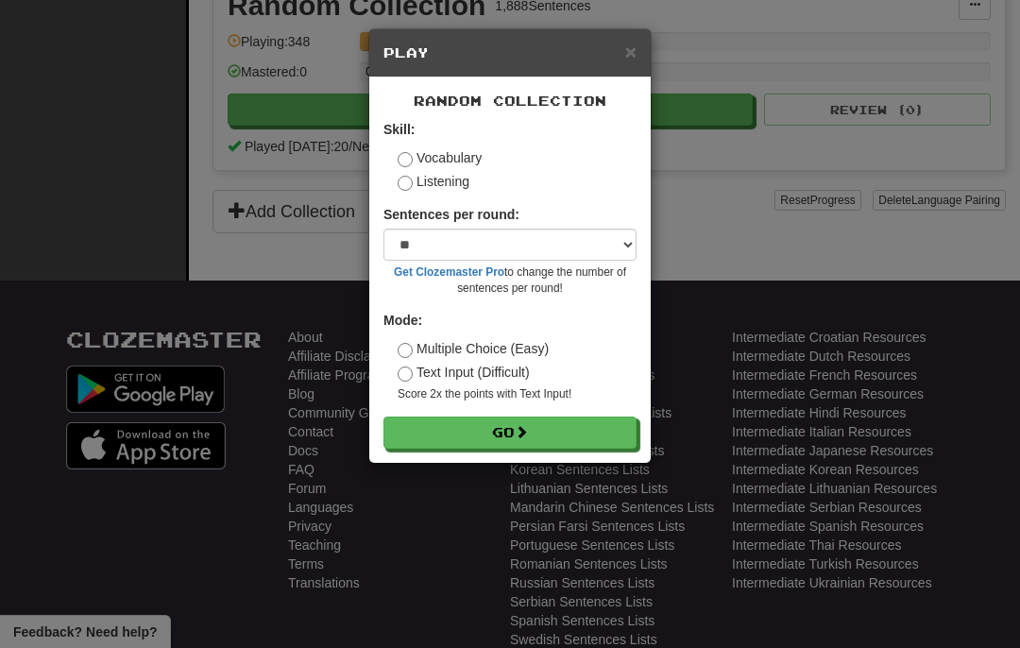
click at [577, 427] on button "Go" at bounding box center [510, 433] width 253 height 32
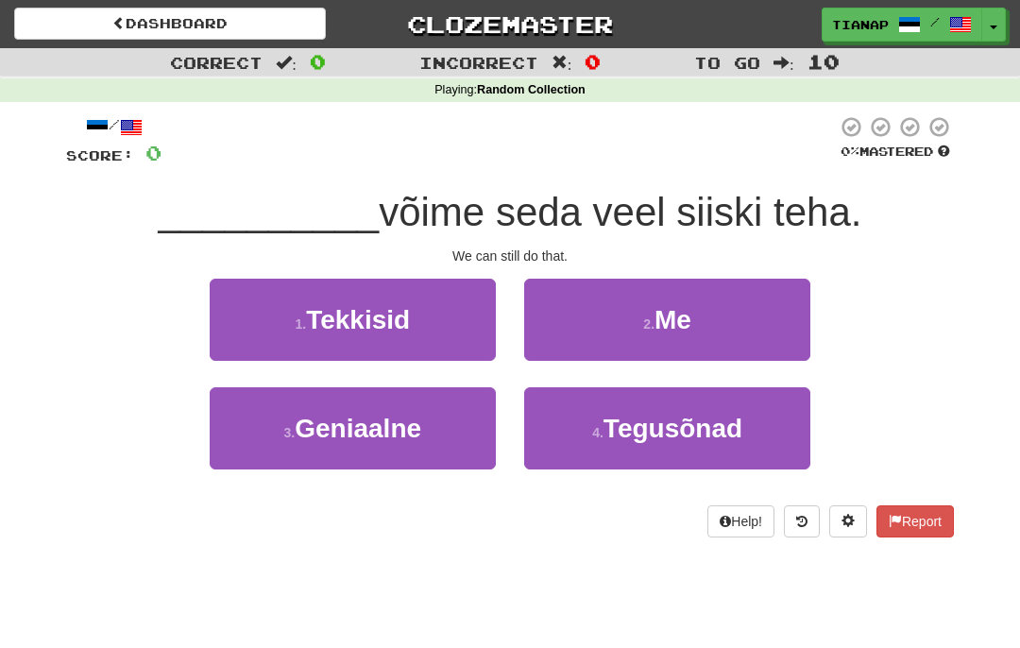
click at [690, 322] on span "Me" at bounding box center [673, 319] width 37 height 29
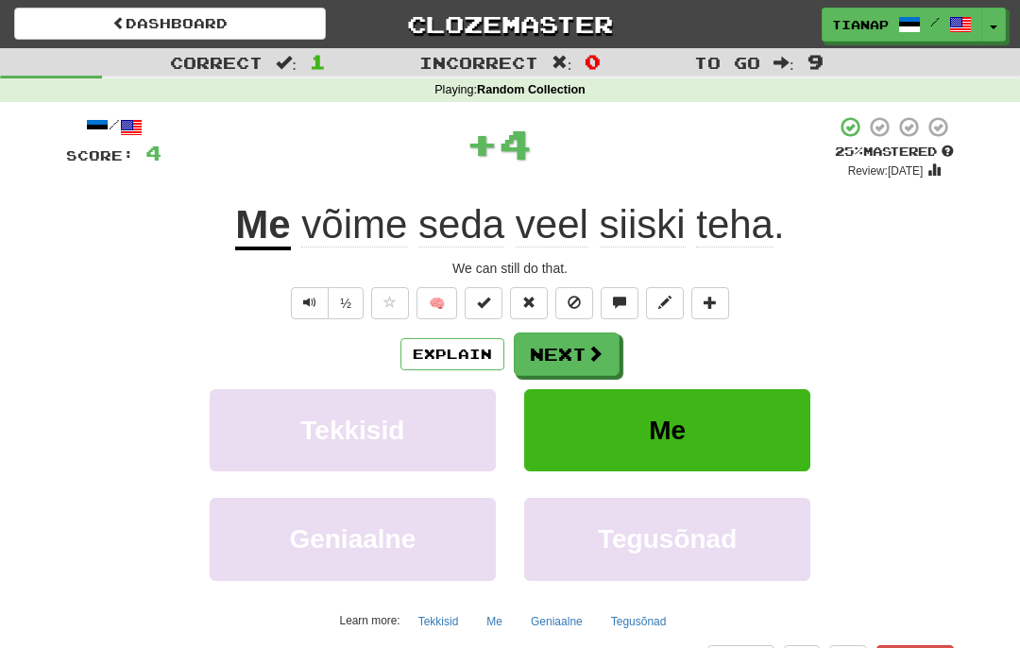
click at [598, 354] on span at bounding box center [595, 353] width 17 height 17
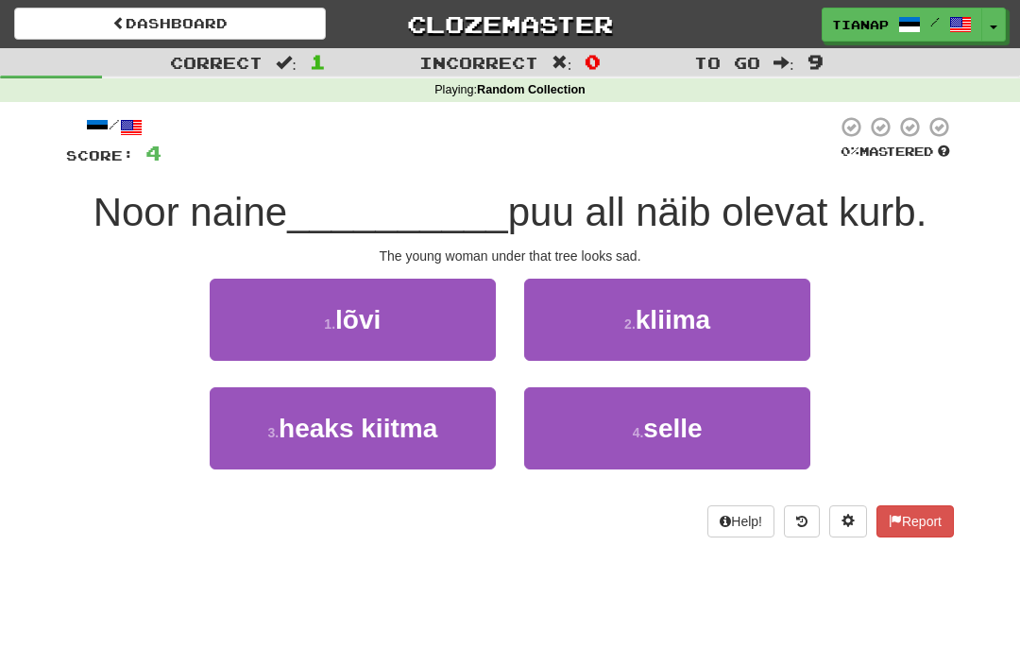
click at [485, 340] on button "1 . lõvi" at bounding box center [353, 320] width 286 height 82
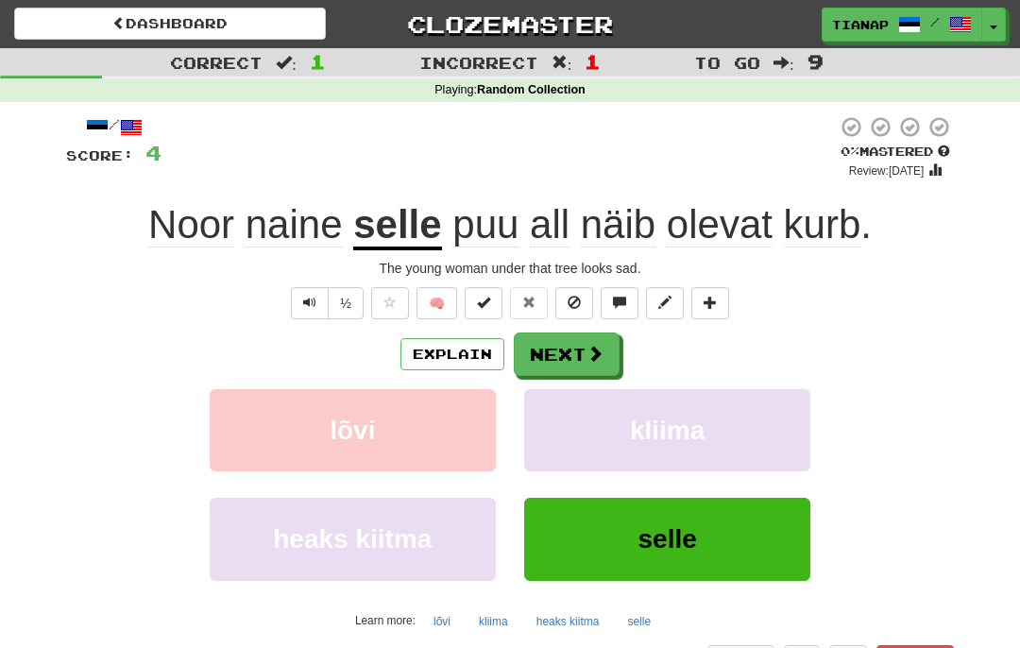
click at [603, 356] on span at bounding box center [595, 353] width 17 height 17
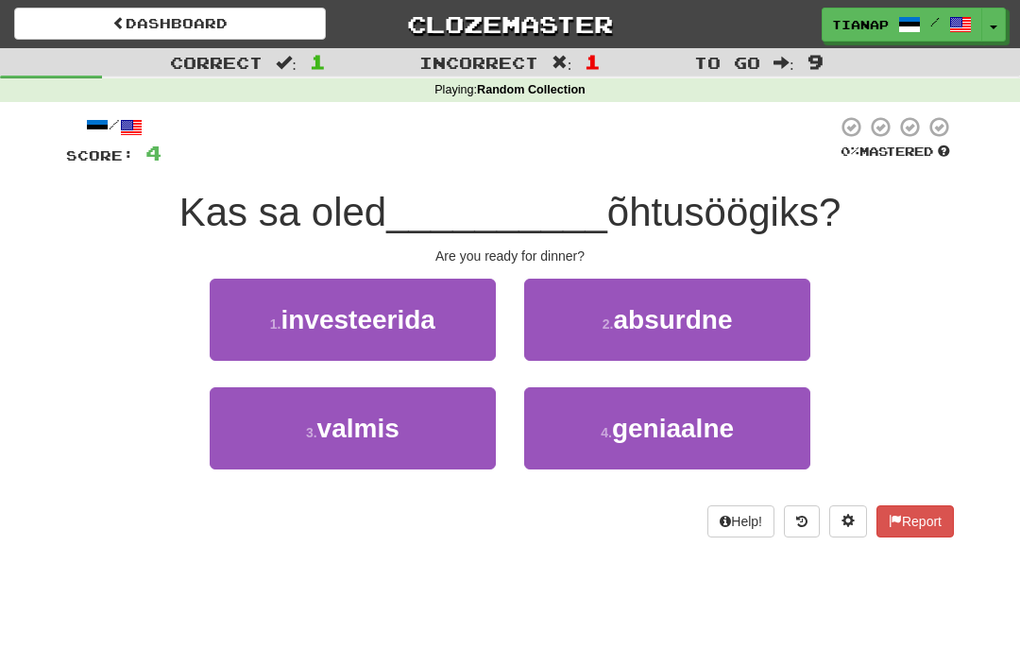
click at [462, 421] on button "3 . valmis" at bounding box center [353, 428] width 286 height 82
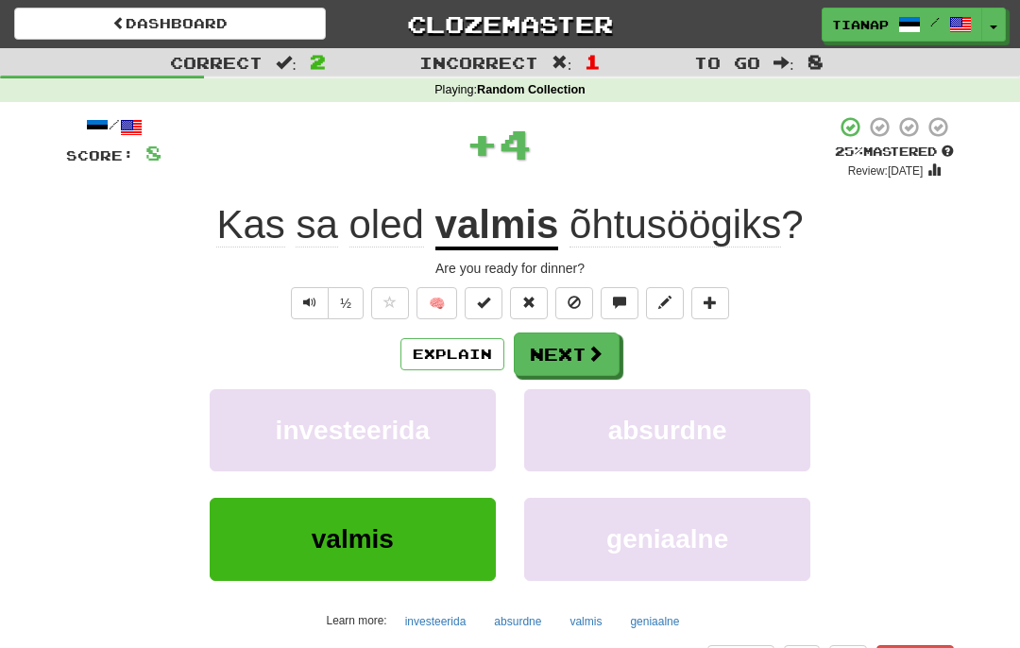
click at [589, 339] on button "Next" at bounding box center [567, 354] width 106 height 43
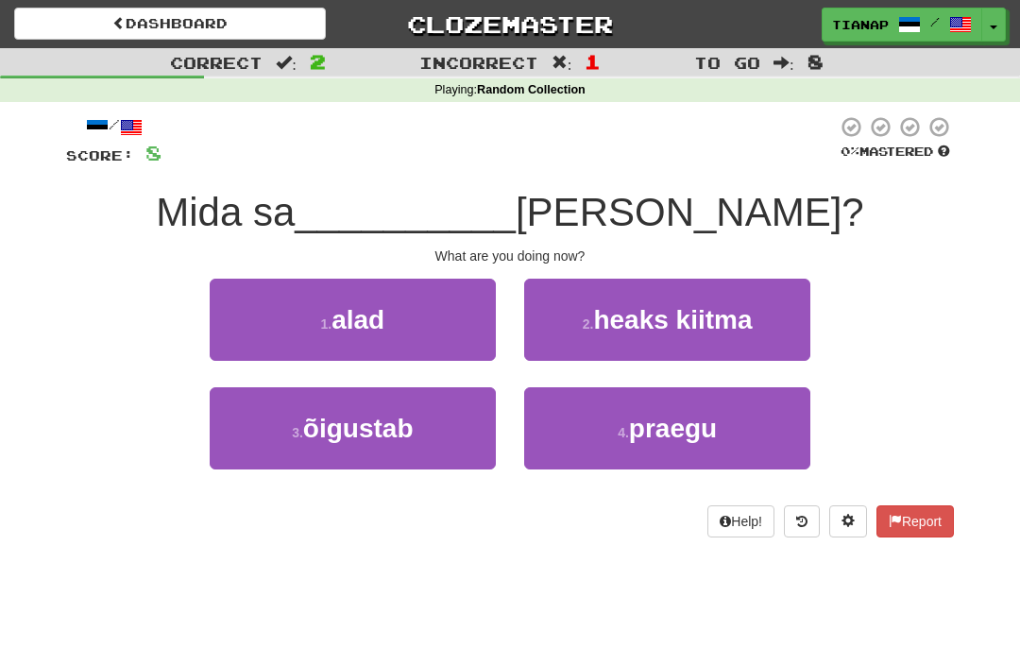
click at [761, 425] on button "4 . praegu" at bounding box center [667, 428] width 286 height 82
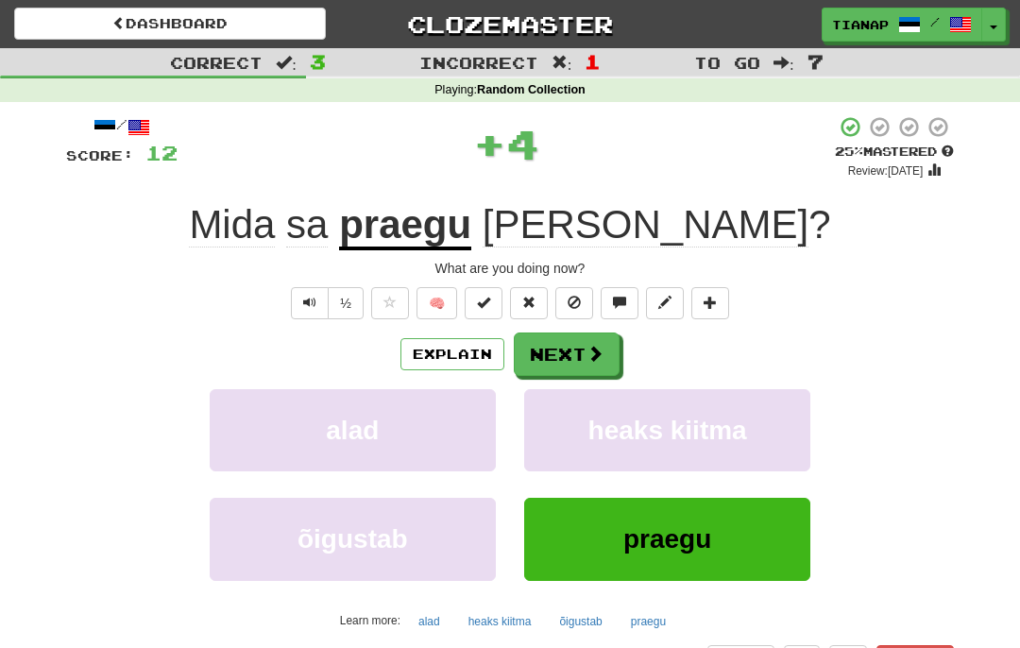
click at [606, 343] on button "Next" at bounding box center [567, 354] width 106 height 43
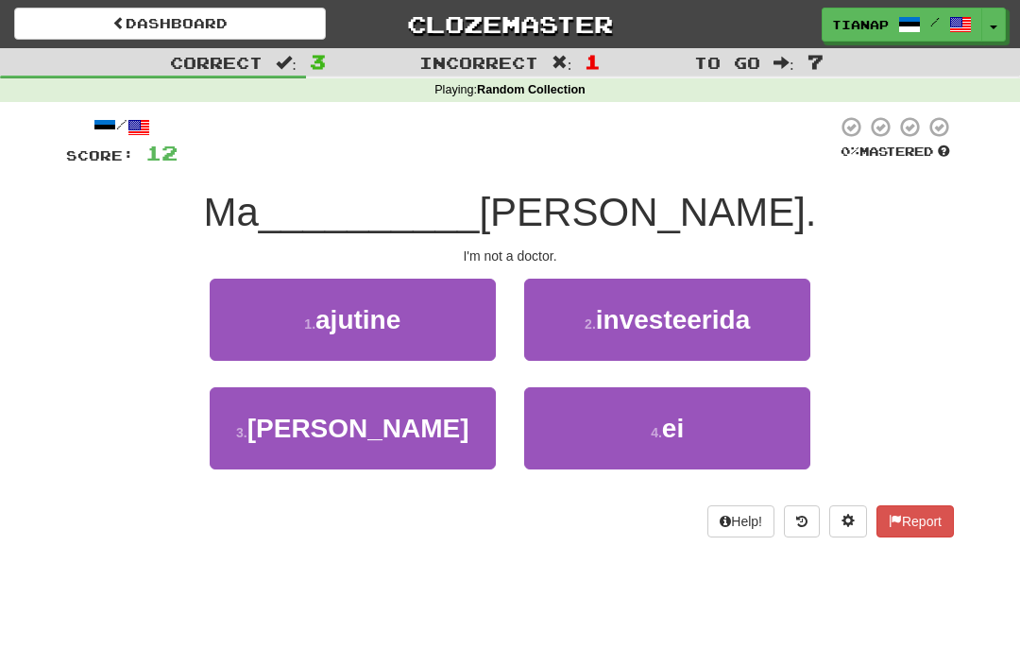
click at [734, 395] on button "4 . ei" at bounding box center [667, 428] width 286 height 82
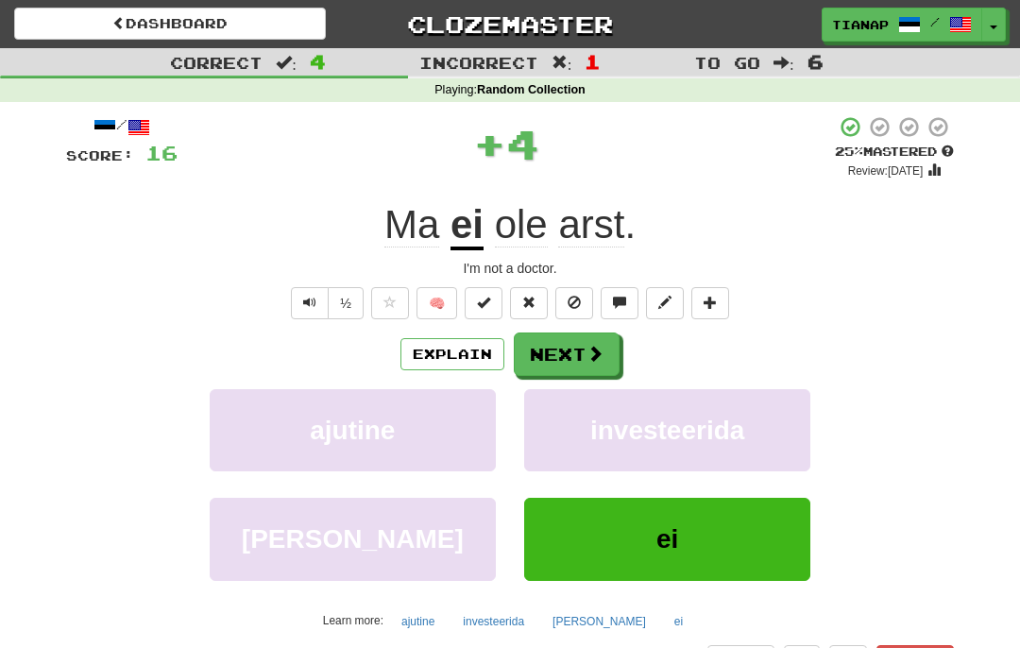
click at [589, 316] on button at bounding box center [574, 303] width 38 height 32
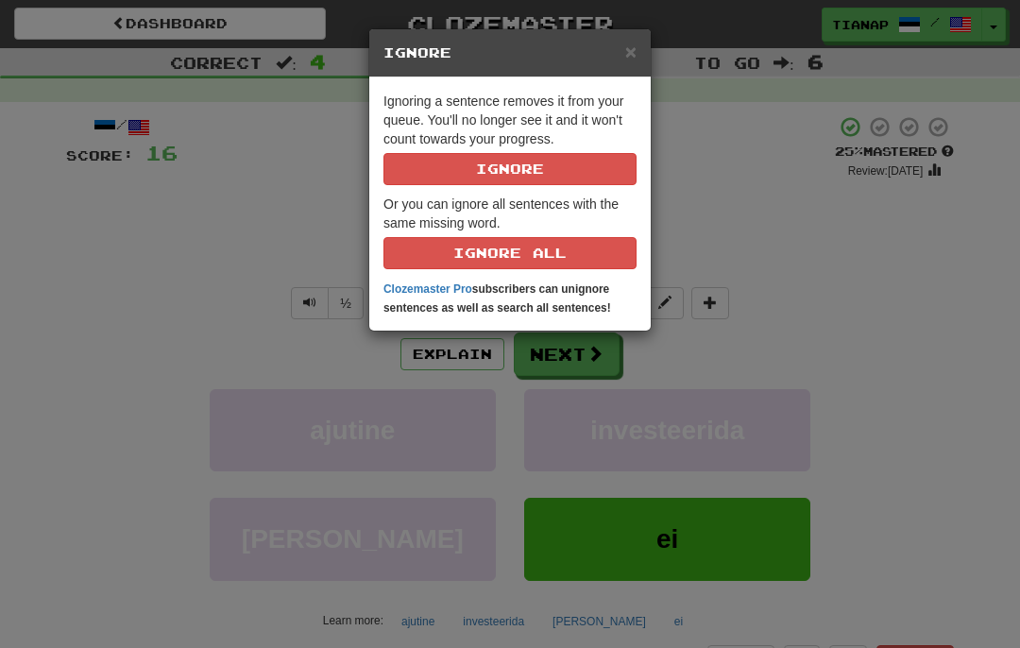
click at [645, 38] on div "× Ignore" at bounding box center [510, 53] width 282 height 48
click at [626, 51] on span "×" at bounding box center [630, 52] width 11 height 22
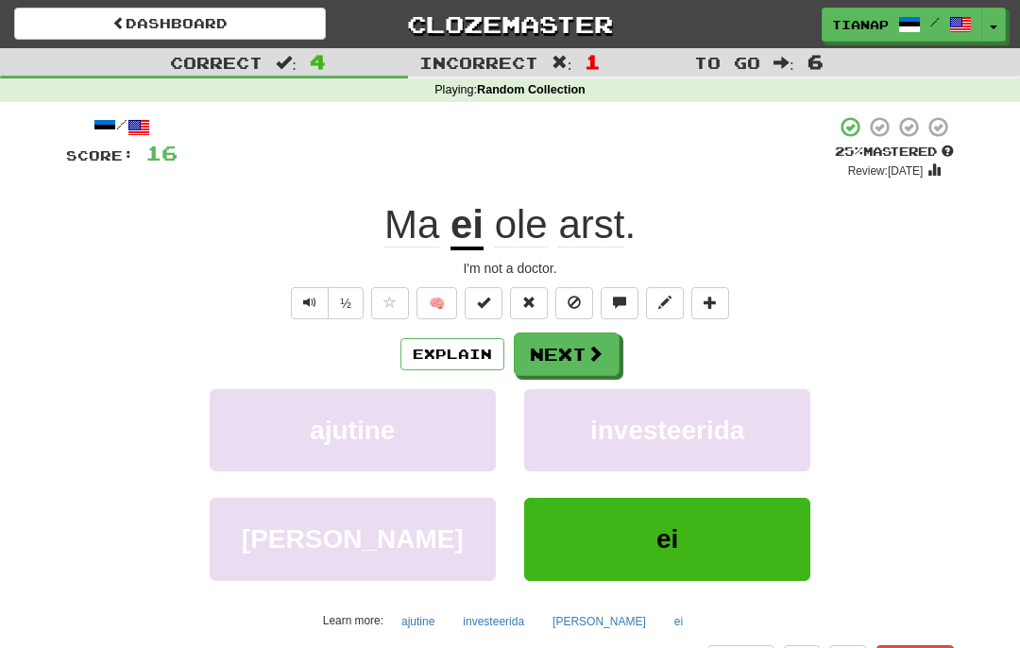
click at [579, 348] on button "Next" at bounding box center [567, 354] width 106 height 43
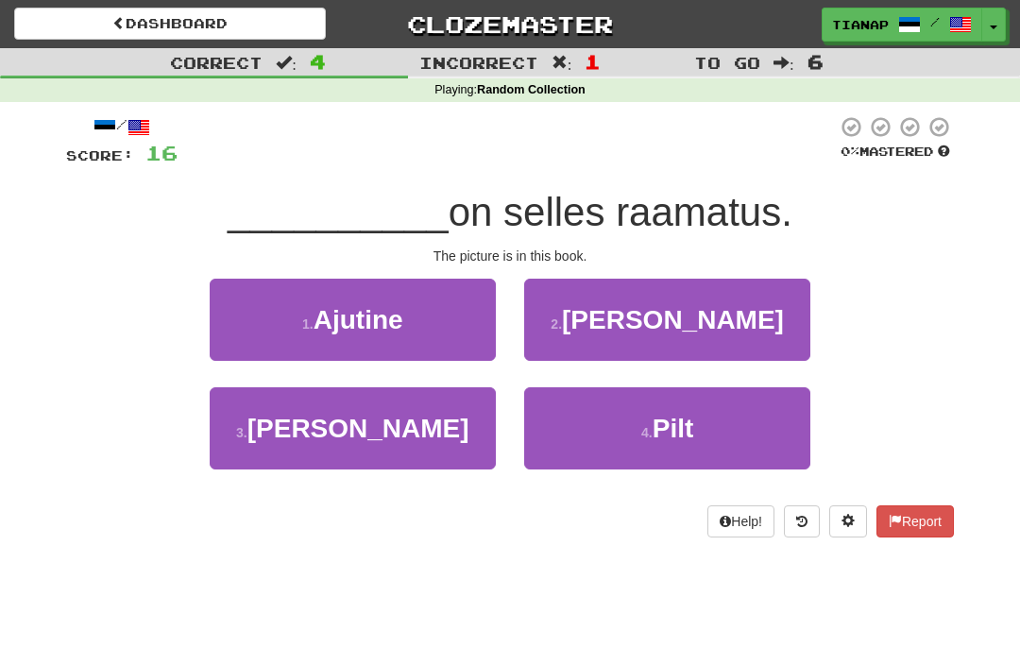
click at [733, 414] on button "4 . Pilt" at bounding box center [667, 428] width 286 height 82
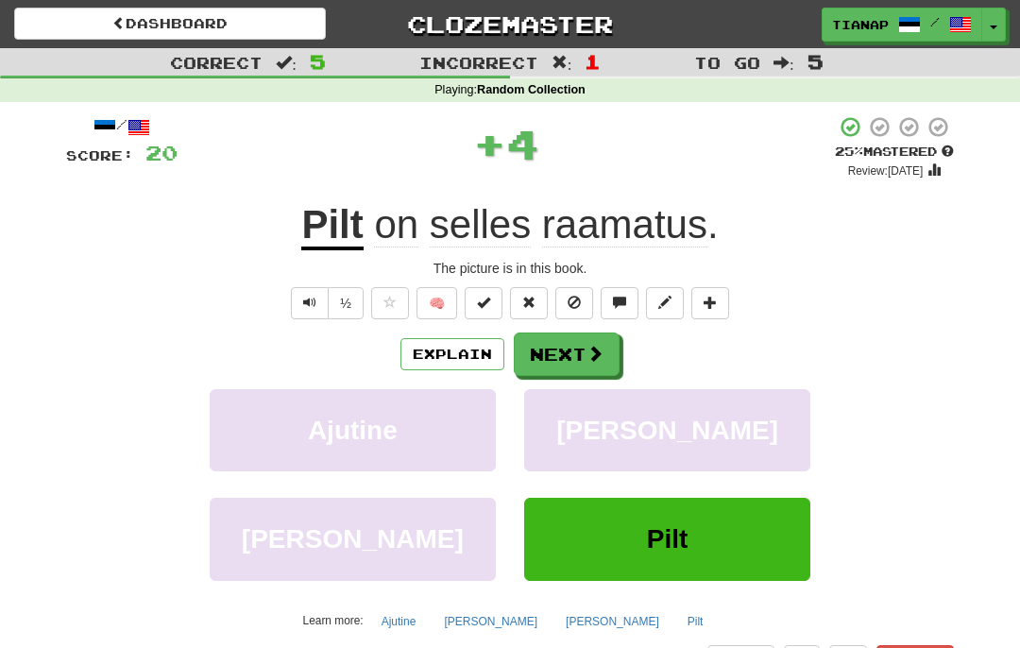
click at [598, 348] on span at bounding box center [595, 353] width 17 height 17
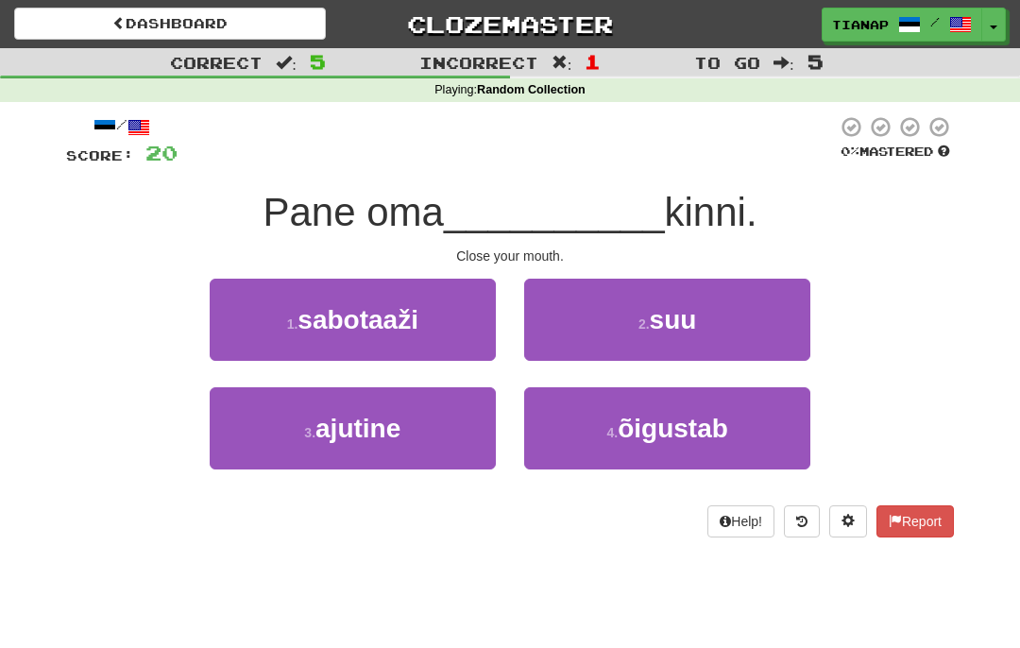
click at [750, 333] on button "2 . suu" at bounding box center [667, 320] width 286 height 82
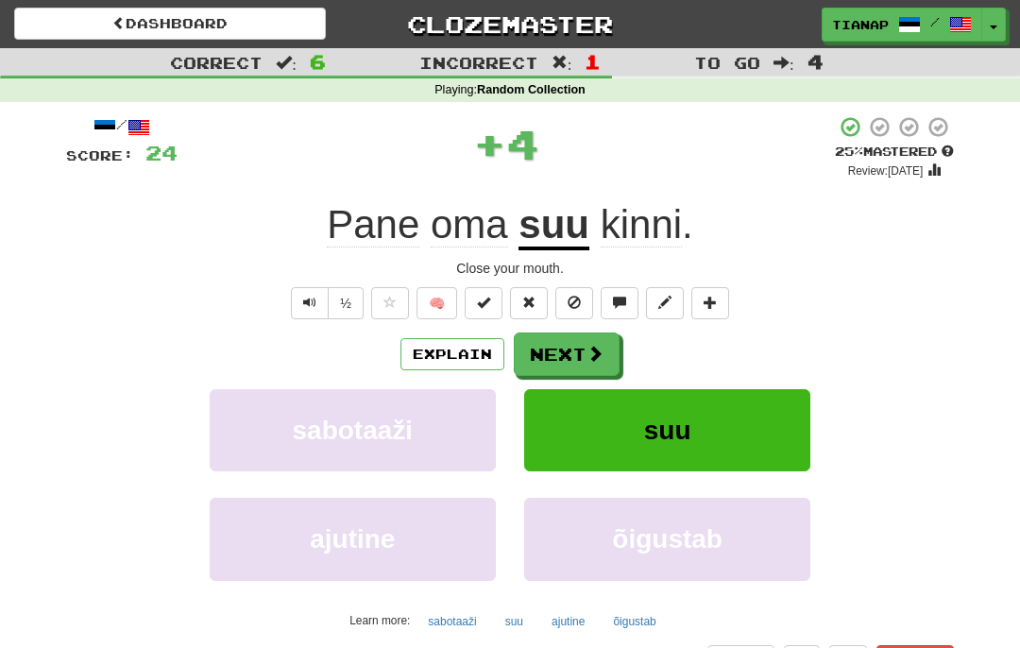
click at [590, 350] on span at bounding box center [595, 353] width 17 height 17
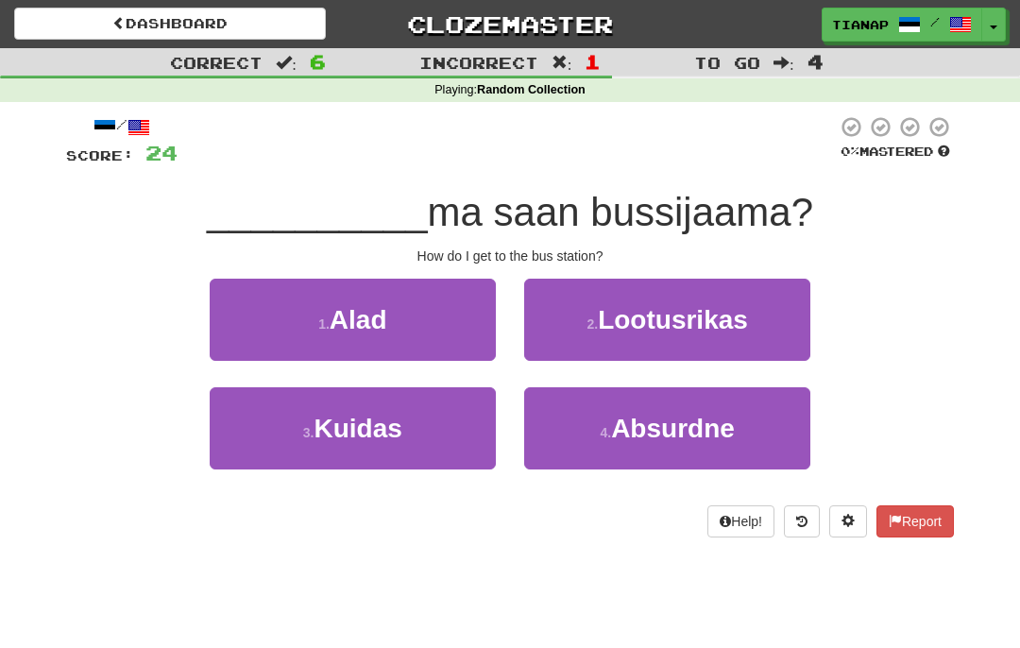
click at [492, 417] on button "3 . Kuidas" at bounding box center [353, 428] width 286 height 82
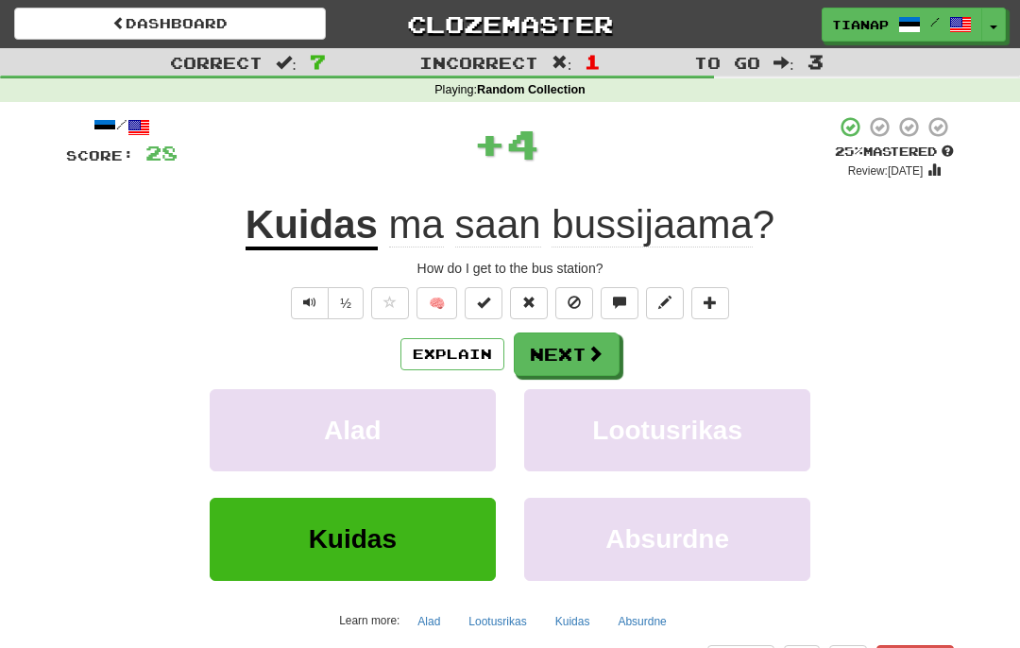
click at [576, 348] on button "Next" at bounding box center [567, 354] width 106 height 43
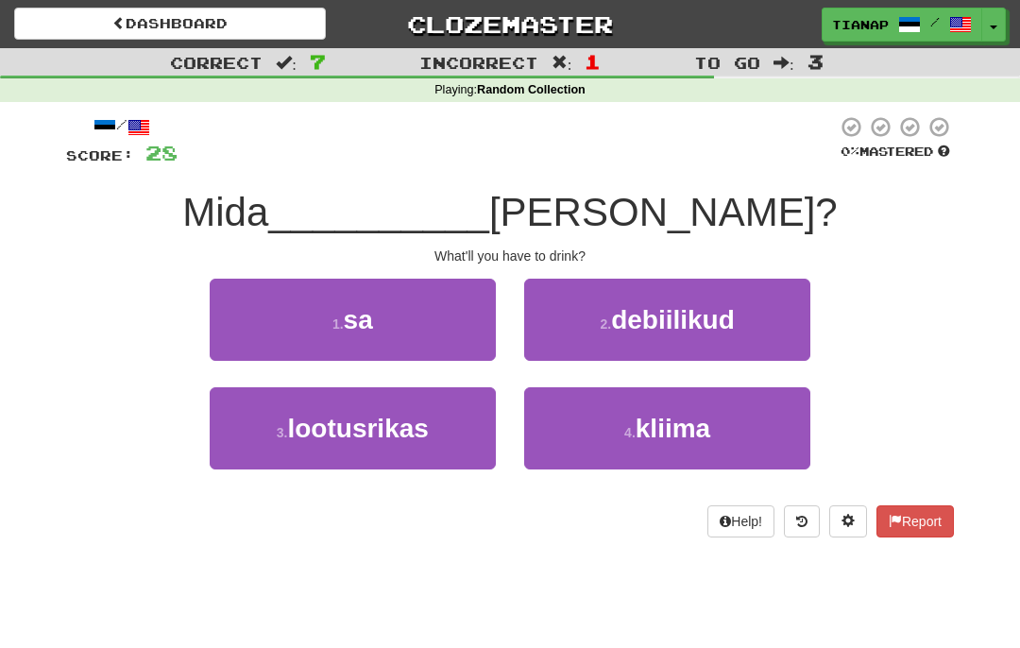
click at [476, 329] on button "1 . sa" at bounding box center [353, 320] width 286 height 82
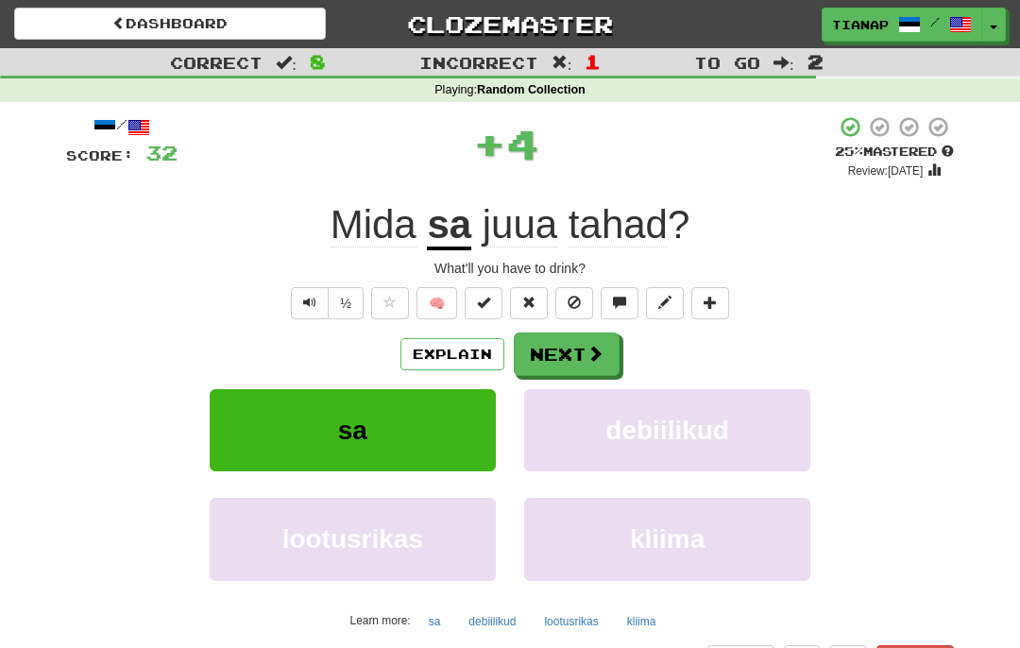
click at [576, 342] on button "Next" at bounding box center [567, 354] width 106 height 43
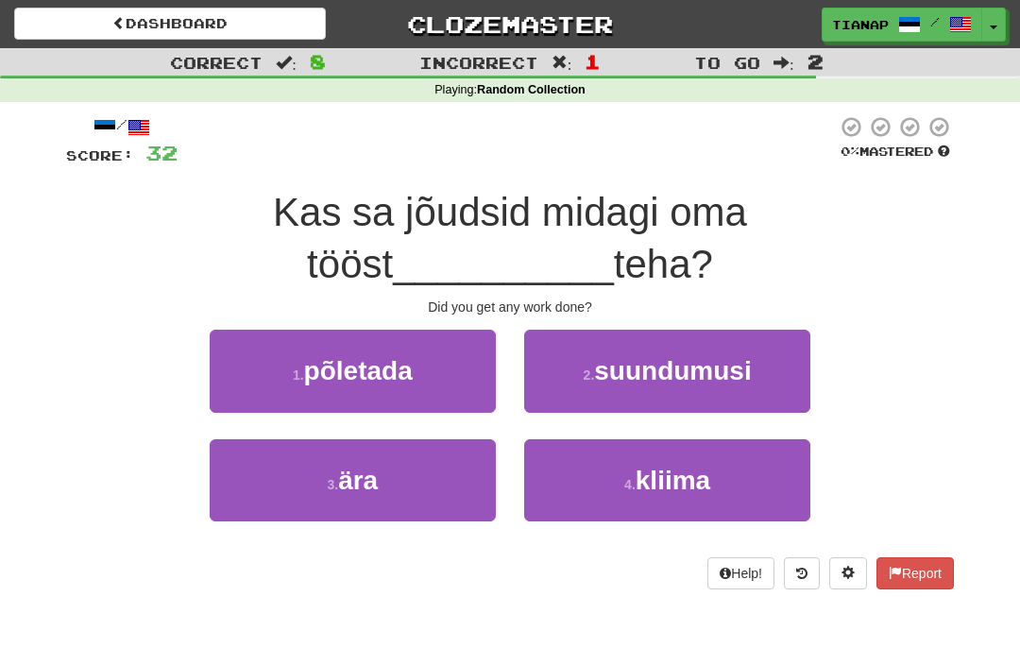
click at [452, 454] on button "3 . ära" at bounding box center [353, 480] width 286 height 82
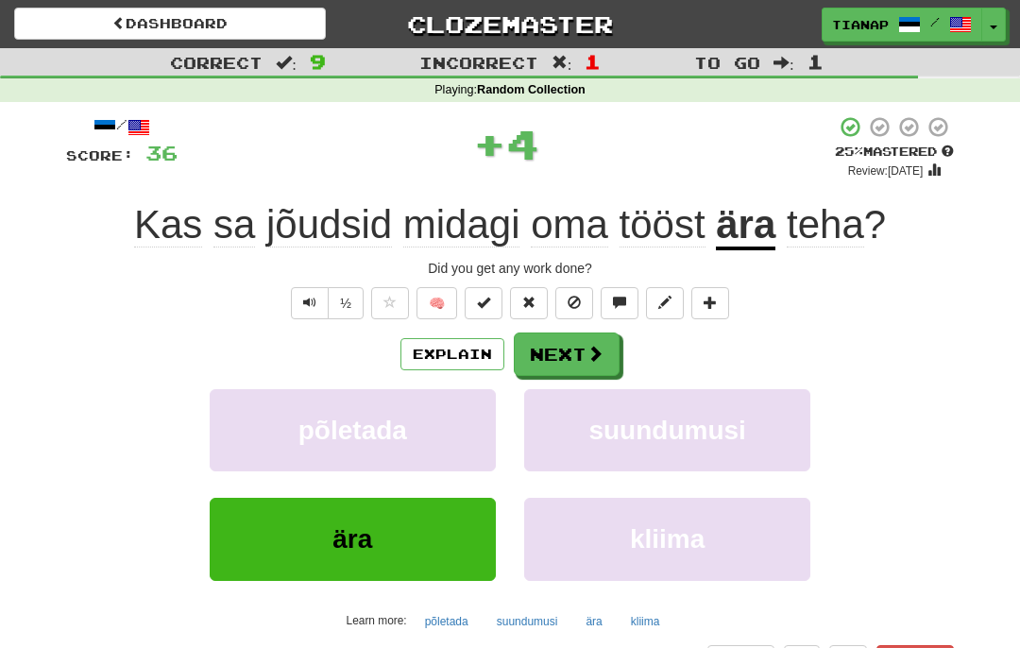
click at [590, 348] on span at bounding box center [595, 353] width 17 height 17
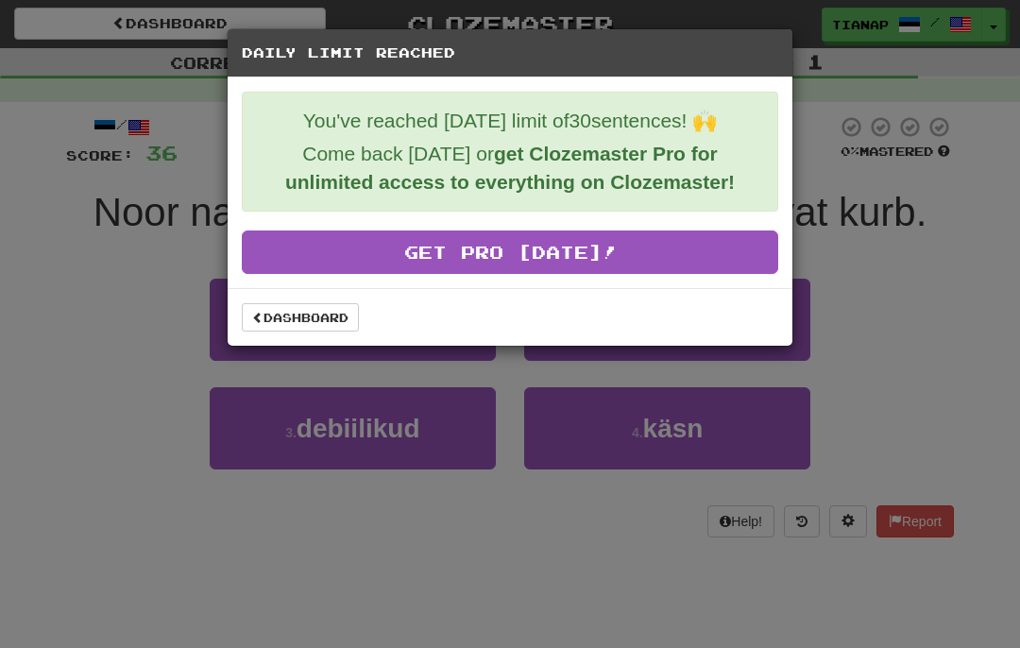
click at [343, 318] on link "Dashboard" at bounding box center [300, 317] width 117 height 28
